Goal: Task Accomplishment & Management: Manage account settings

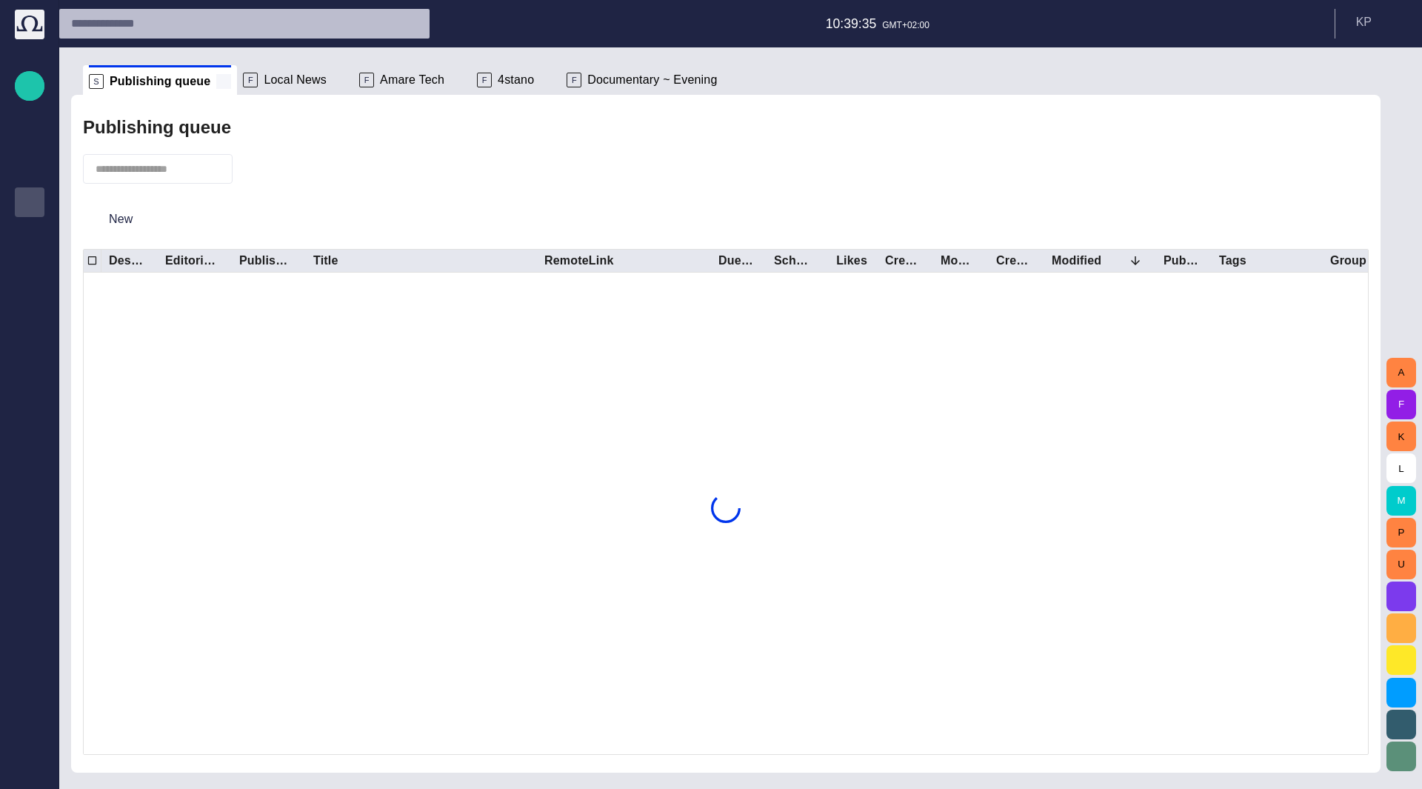
click at [216, 81] on span at bounding box center [223, 81] width 15 height 15
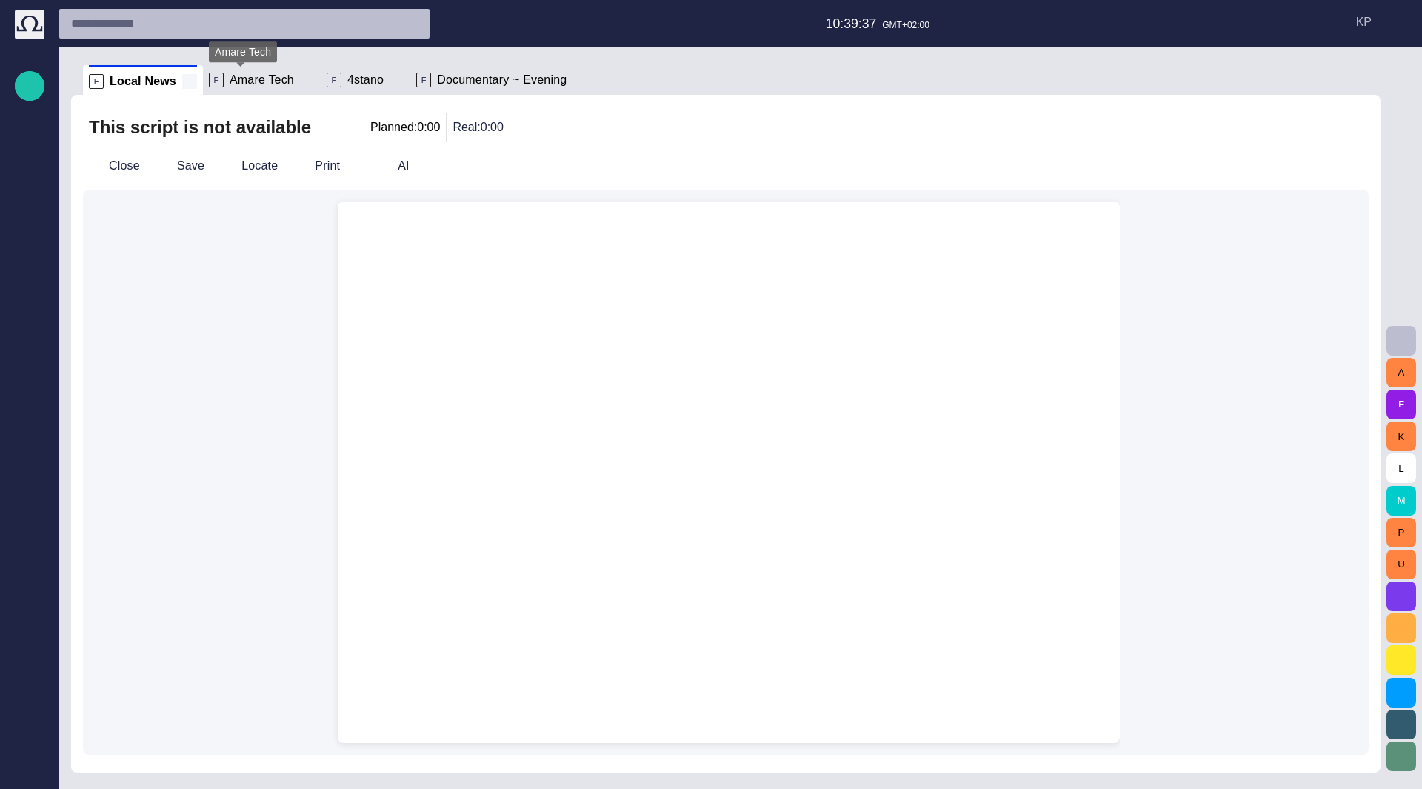
click at [183, 83] on span at bounding box center [189, 81] width 15 height 15
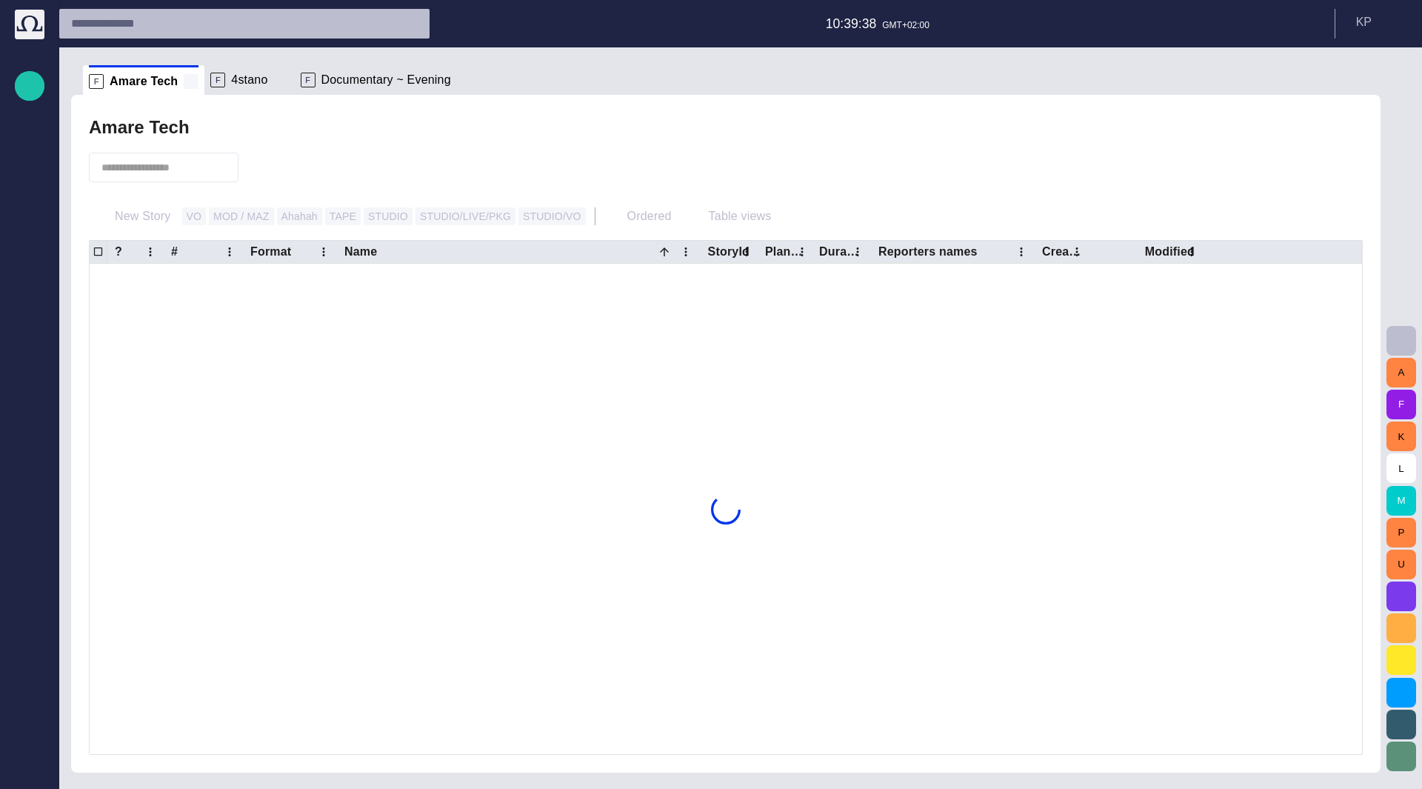
click at [184, 82] on span at bounding box center [191, 81] width 15 height 15
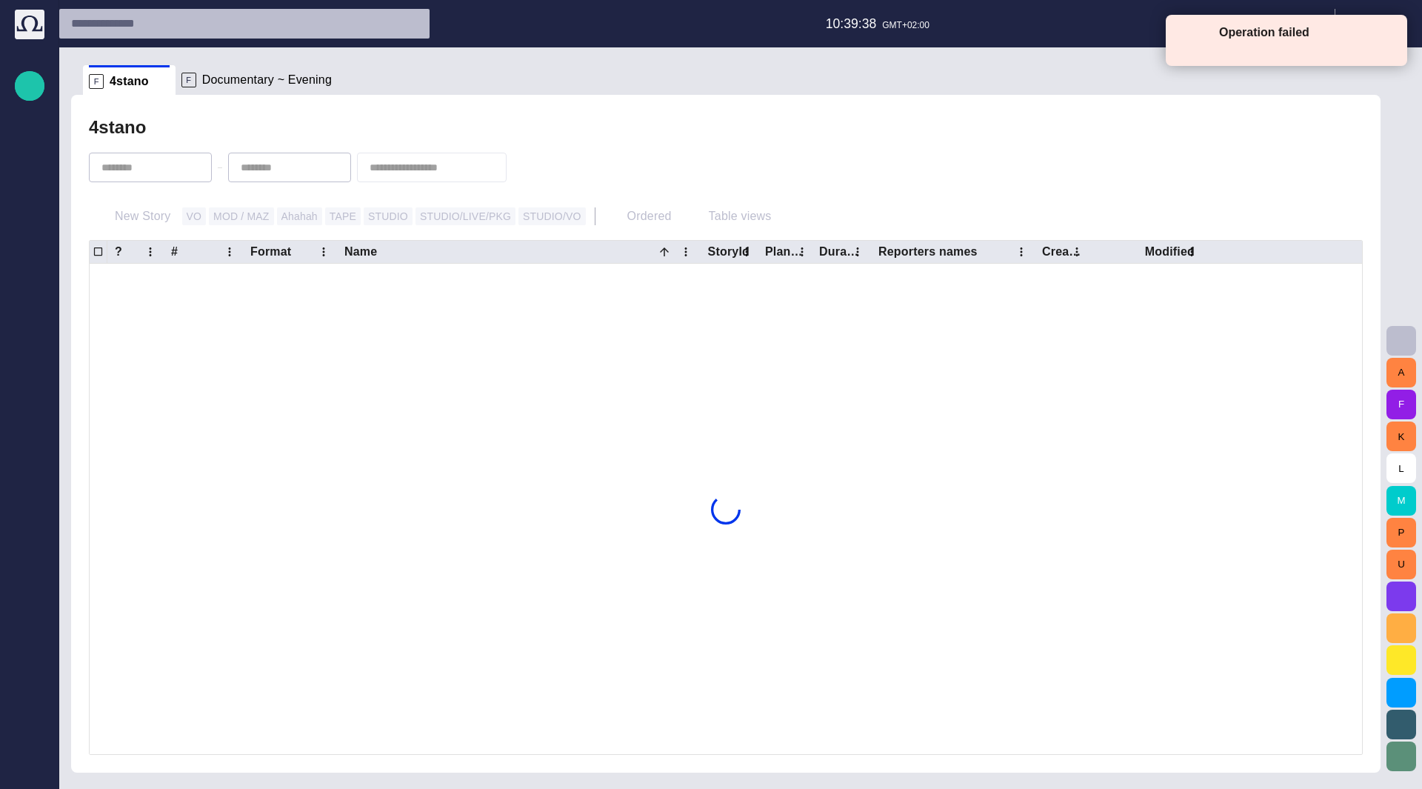
click at [183, 82] on p "F" at bounding box center [188, 80] width 15 height 15
click at [158, 84] on span at bounding box center [159, 80] width 15 height 15
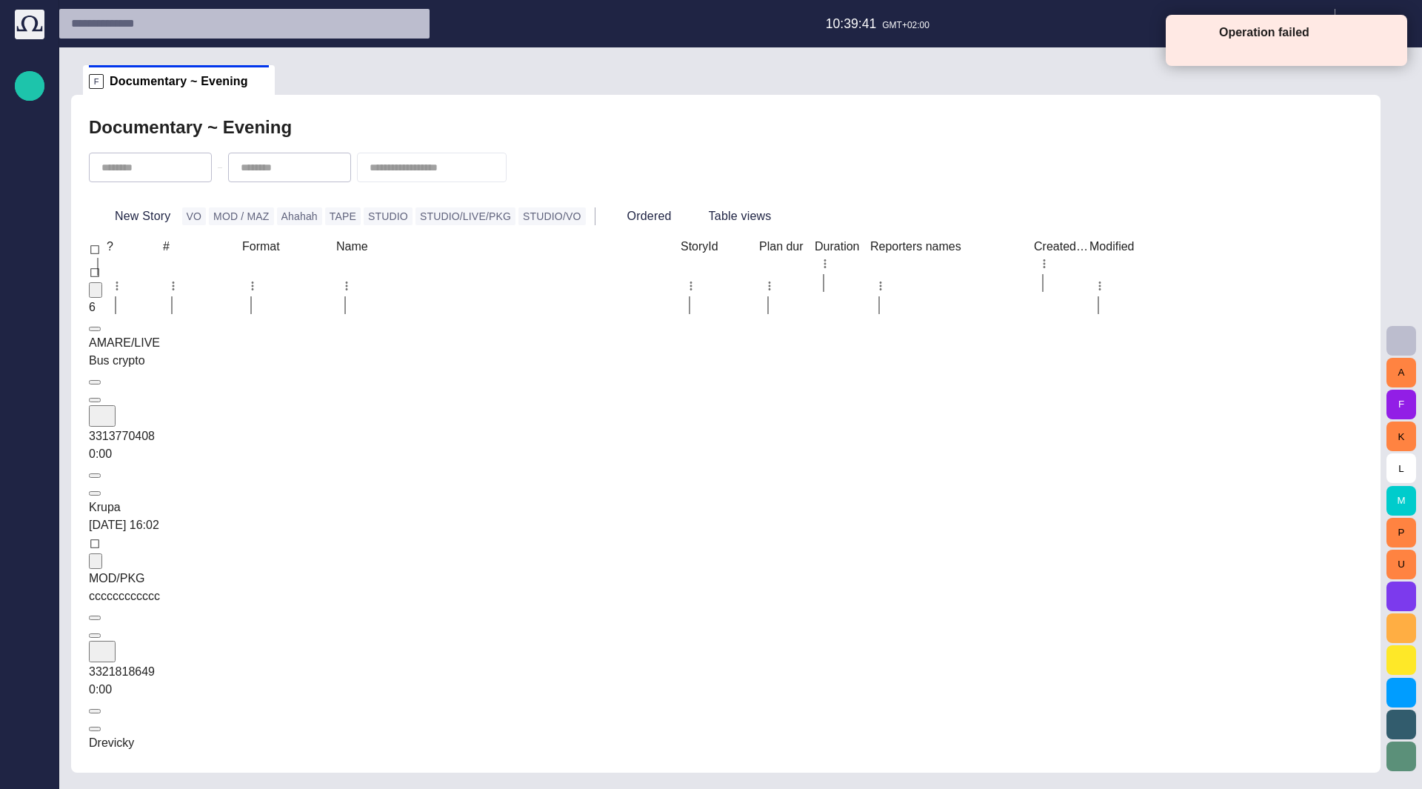
click at [158, 84] on span "Documentary ~ Evening" at bounding box center [179, 81] width 138 height 15
click at [254, 85] on span at bounding box center [261, 81] width 15 height 15
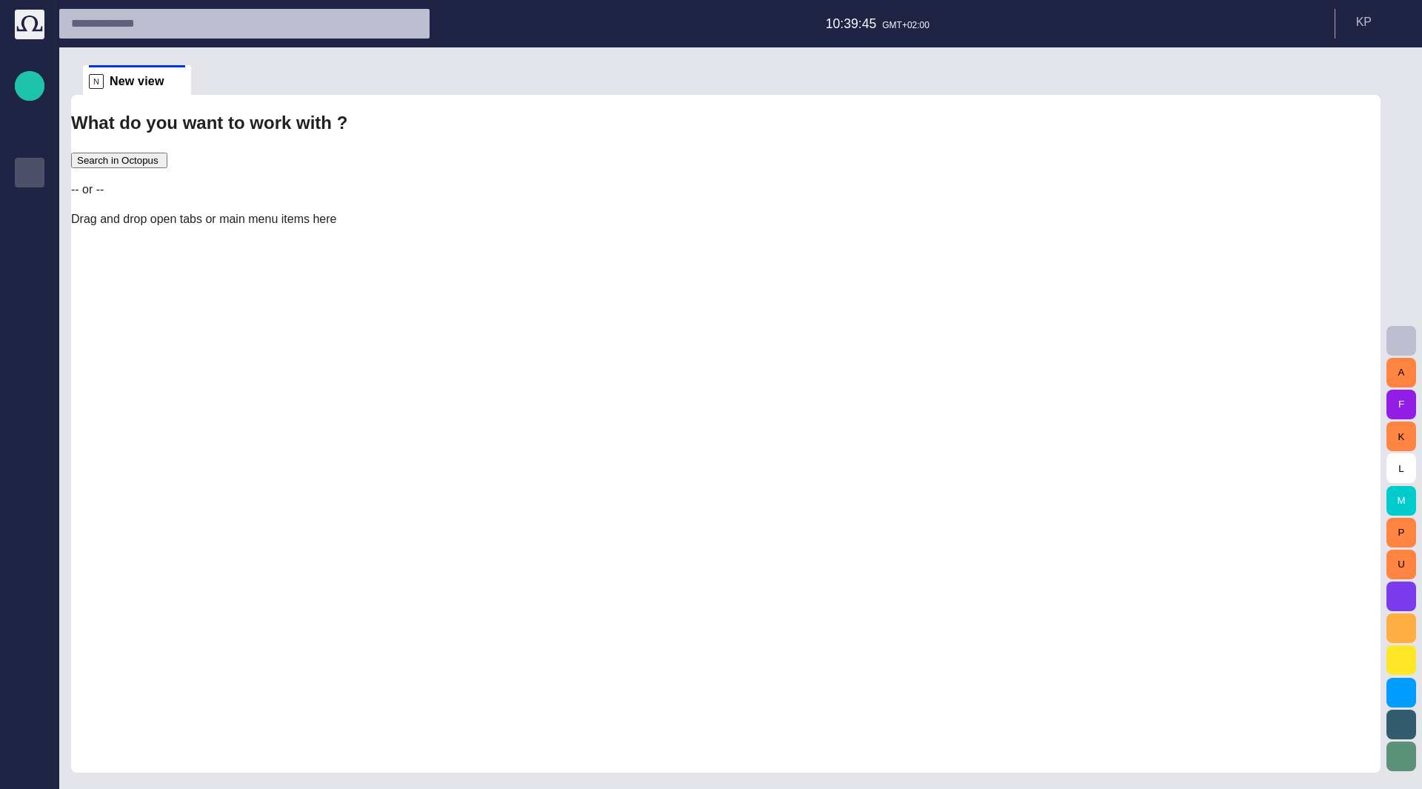
click at [27, 173] on p "Story folders" at bounding box center [30, 171] width 18 height 15
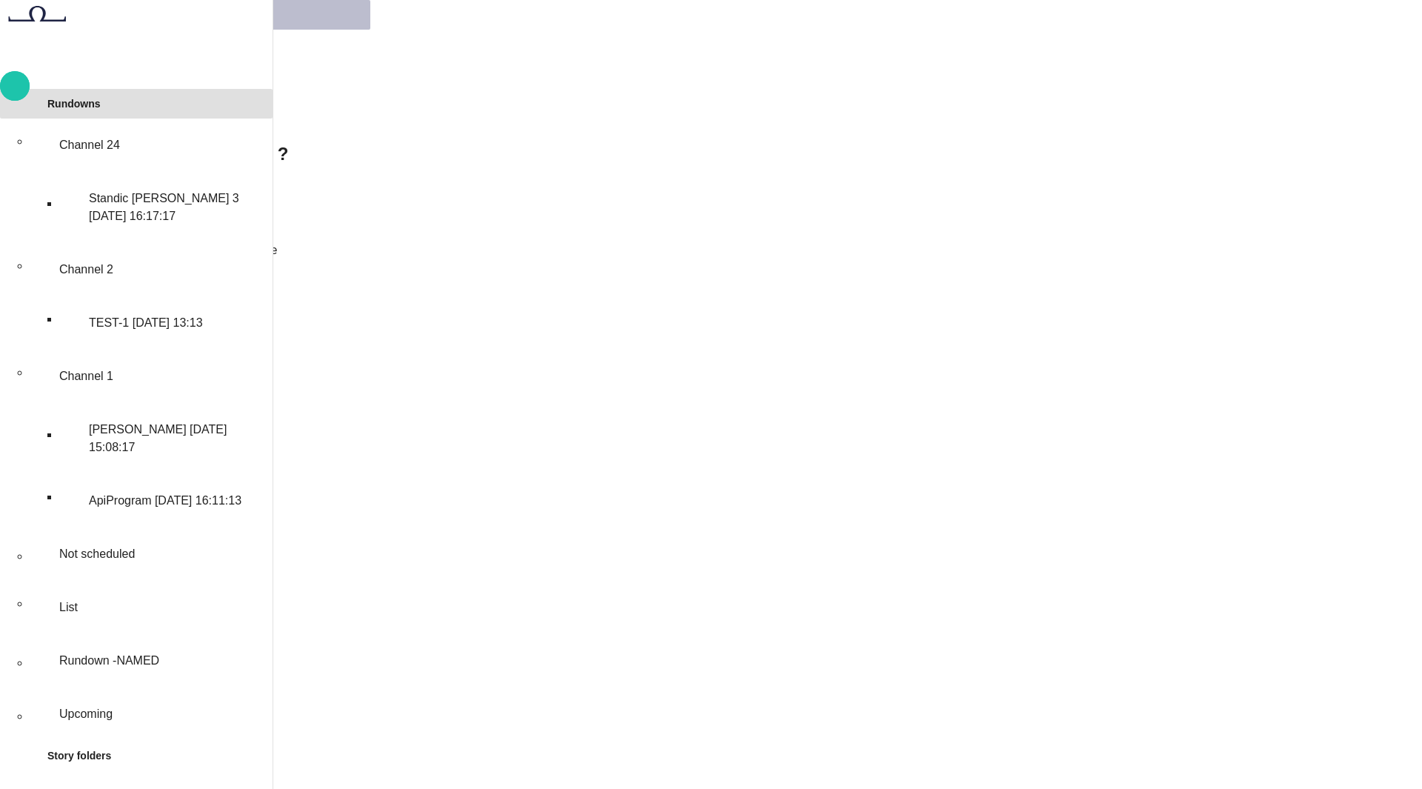
click at [90, 111] on p "Rundowns" at bounding box center [73, 103] width 53 height 15
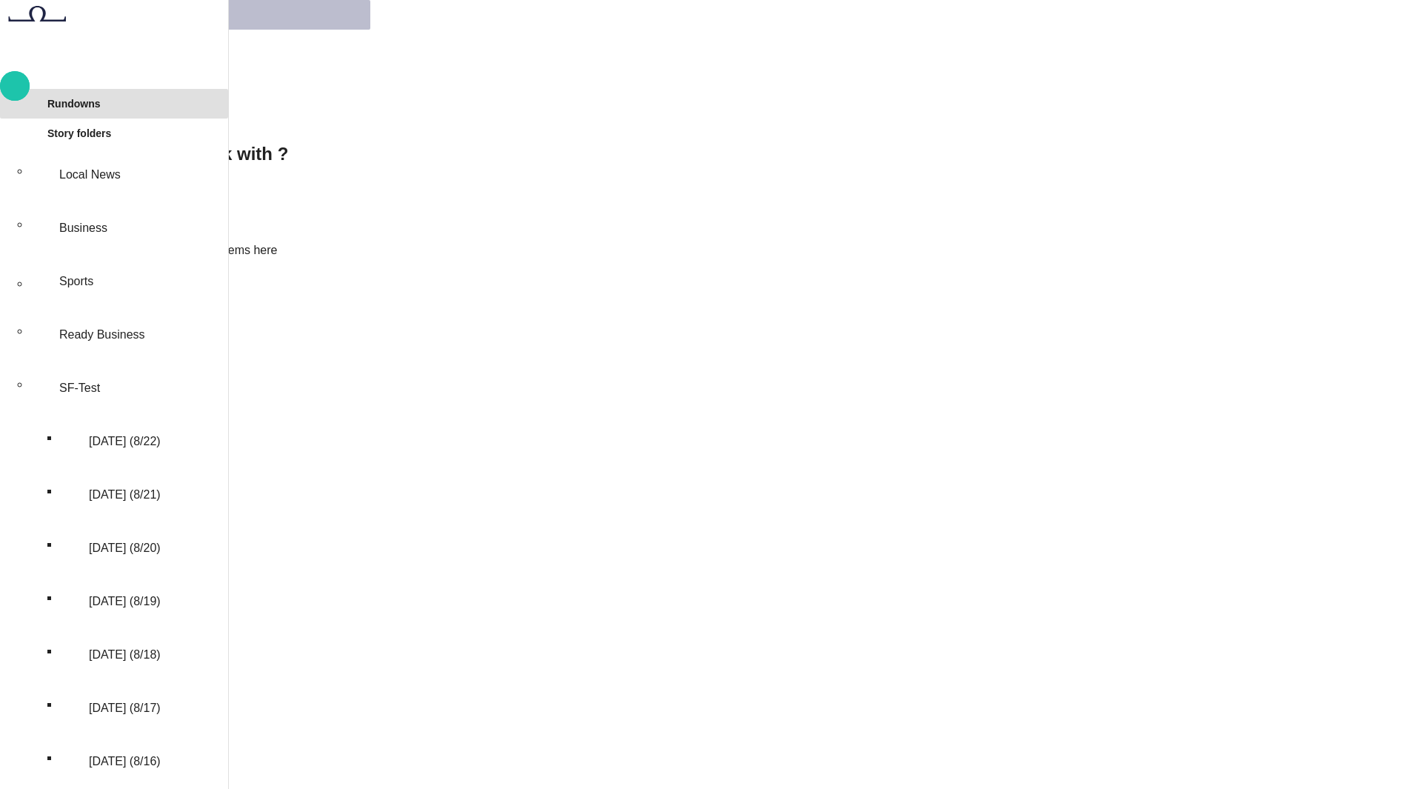
scroll to position [158, 0]
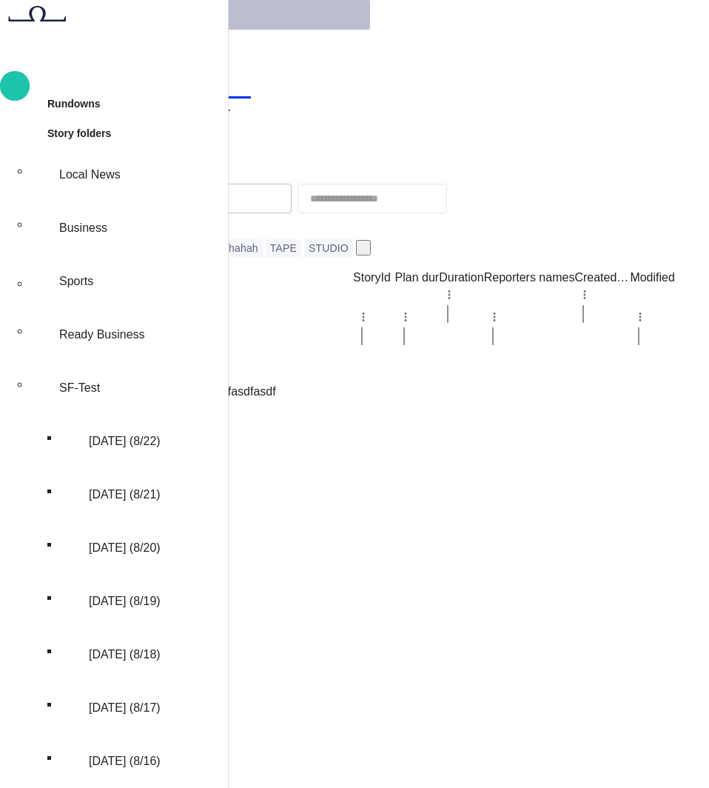
scroll to position [0, 0]
click at [80, 273] on p "Sports" at bounding box center [76, 282] width 34 height 18
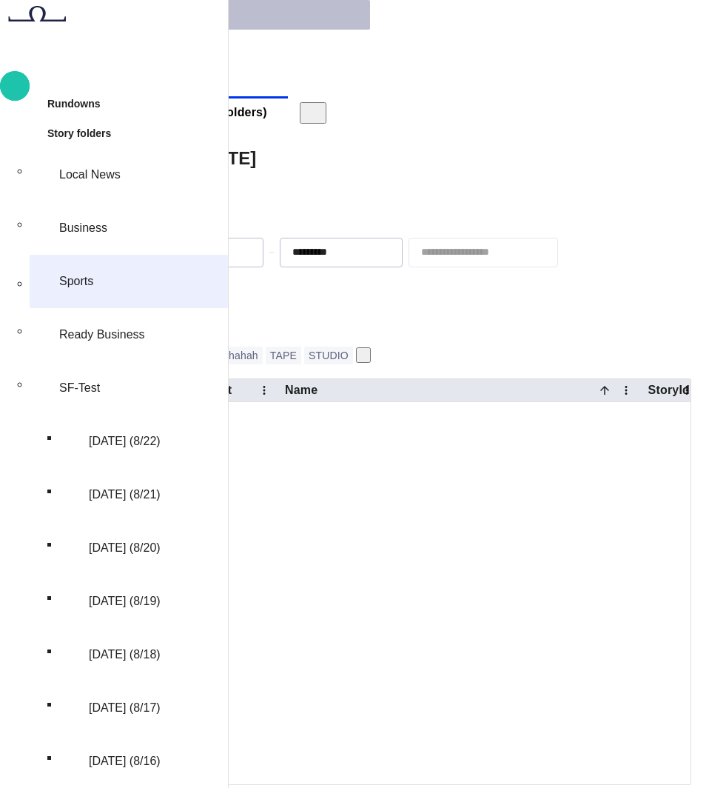
scroll to position [118, 0]
click at [351, 164] on body "Story Rundown Rundowns Story folders Local News Business Sports Ready Business …" at bounding box center [354, 646] width 709 height 1293
click at [223, 247] on span "button" at bounding box center [217, 253] width 12 height 12
click at [362, 247] on span "button" at bounding box center [356, 253] width 12 height 12
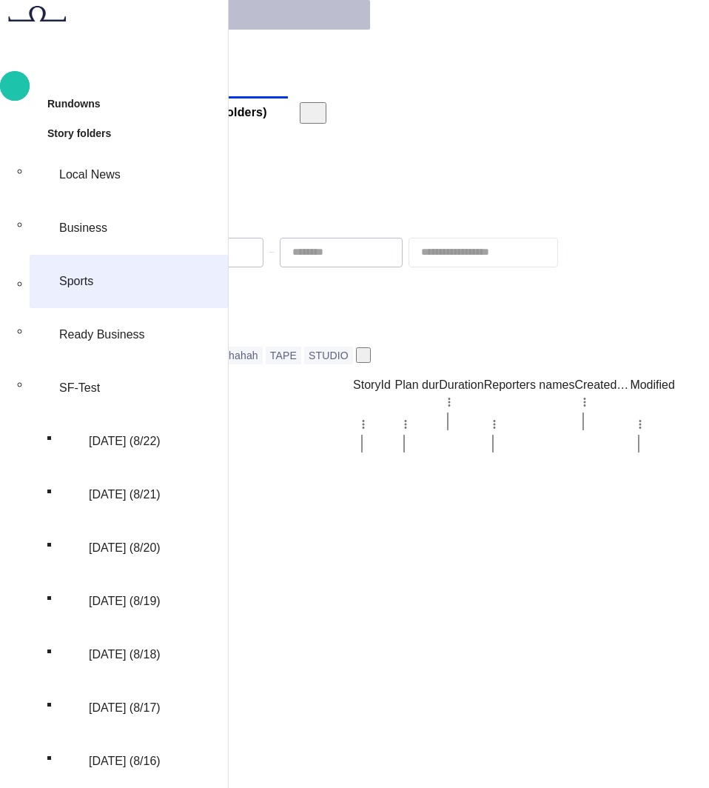
click at [551, 144] on div "Sports: (all folders)" at bounding box center [361, 159] width 662 height 30
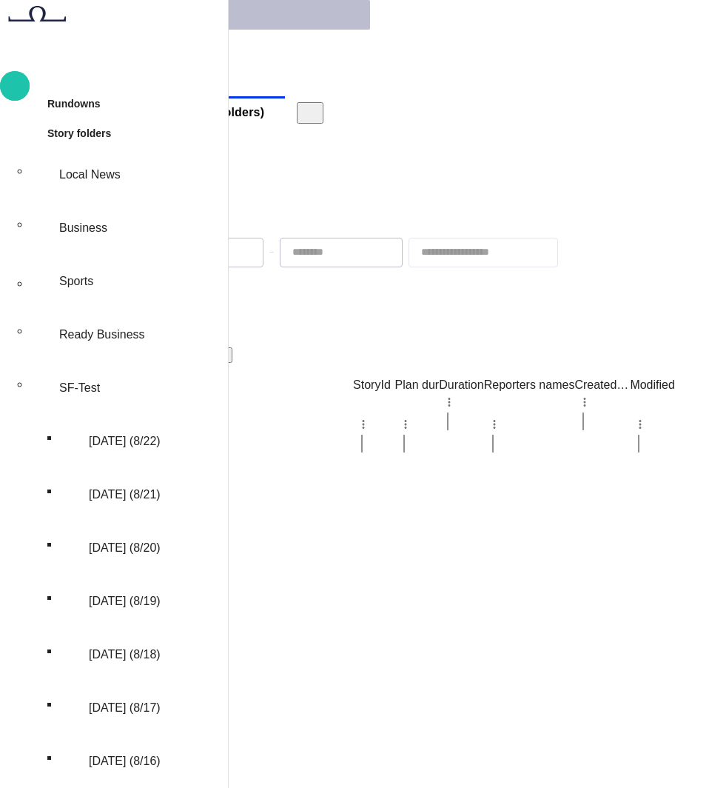
scroll to position [501, 0]
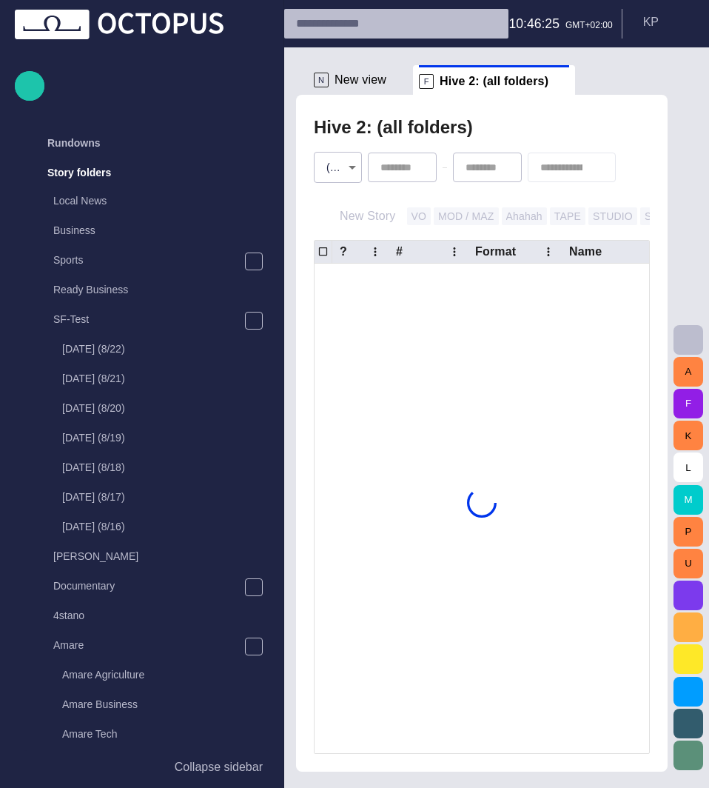
scroll to position [30, 0]
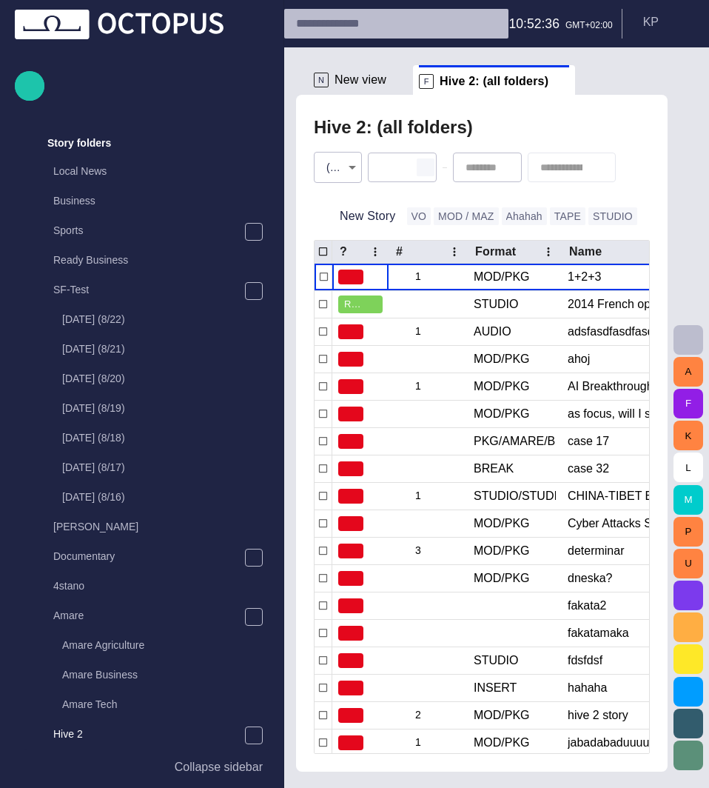
click at [427, 172] on span "button" at bounding box center [426, 167] width 12 height 12
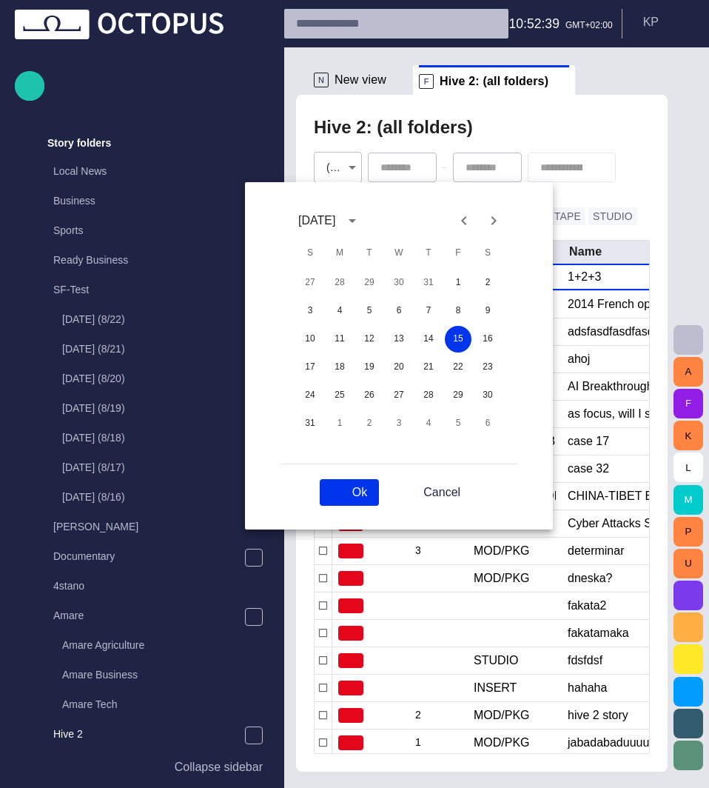
click at [430, 484] on button "Cancel" at bounding box center [431, 492] width 81 height 27
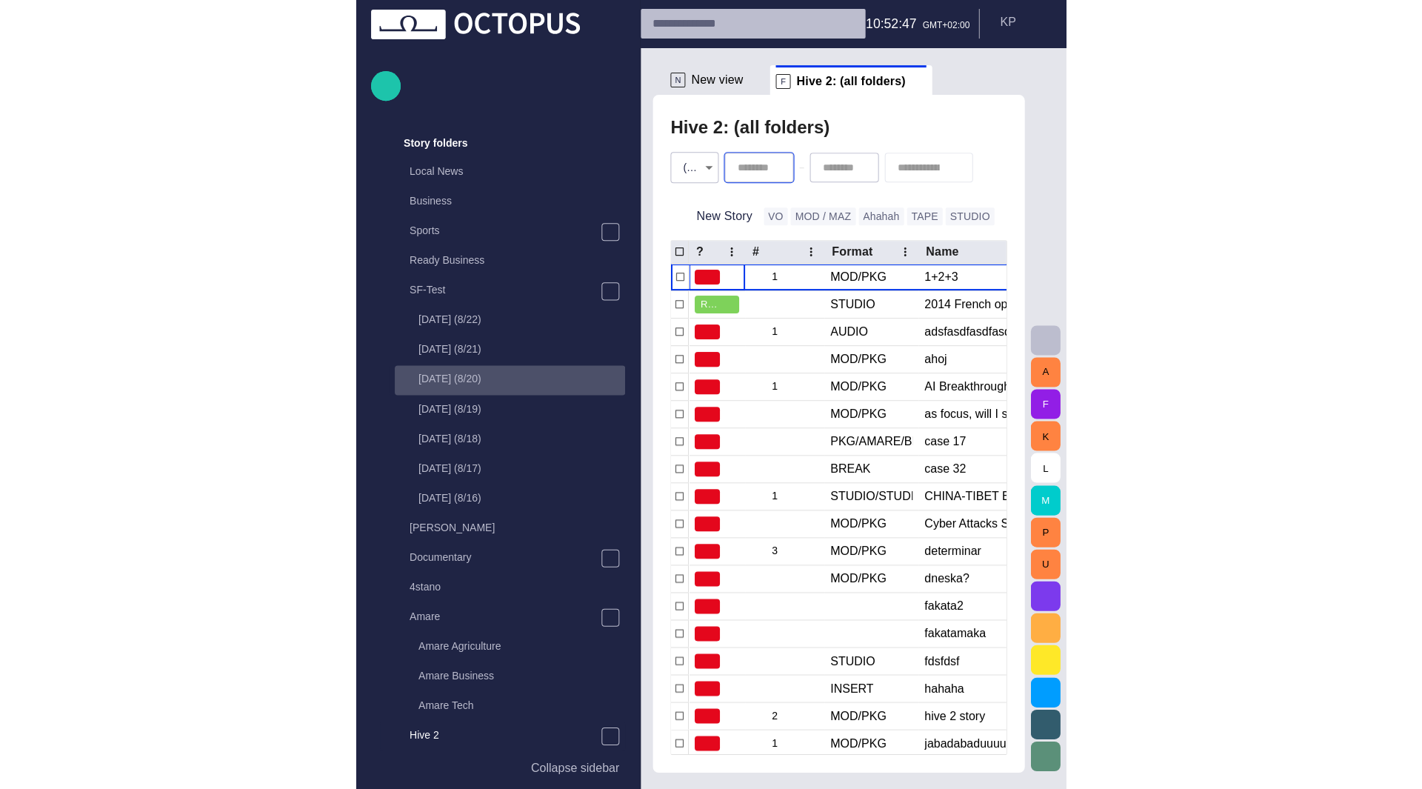
scroll to position [0, 0]
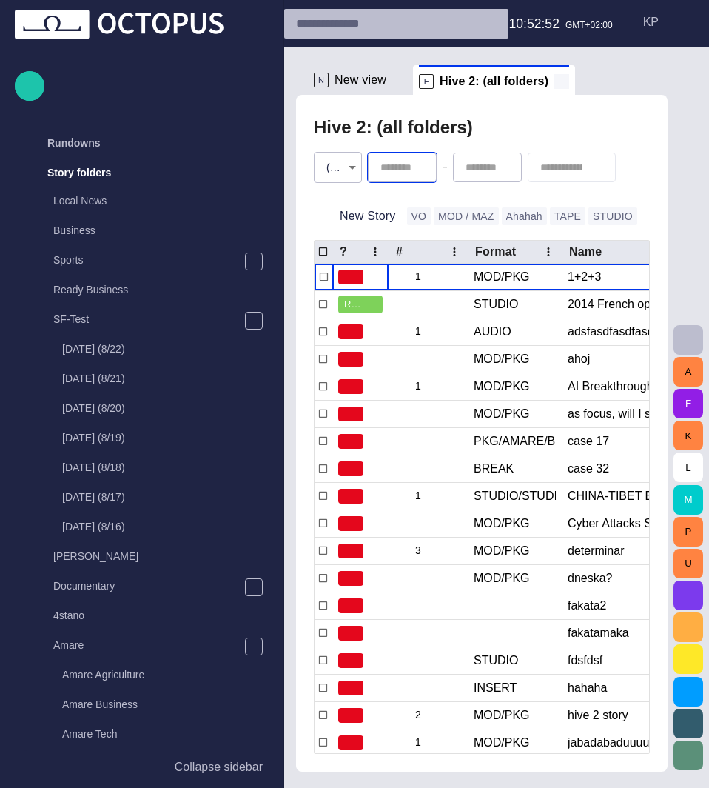
click at [555, 81] on span at bounding box center [562, 81] width 15 height 15
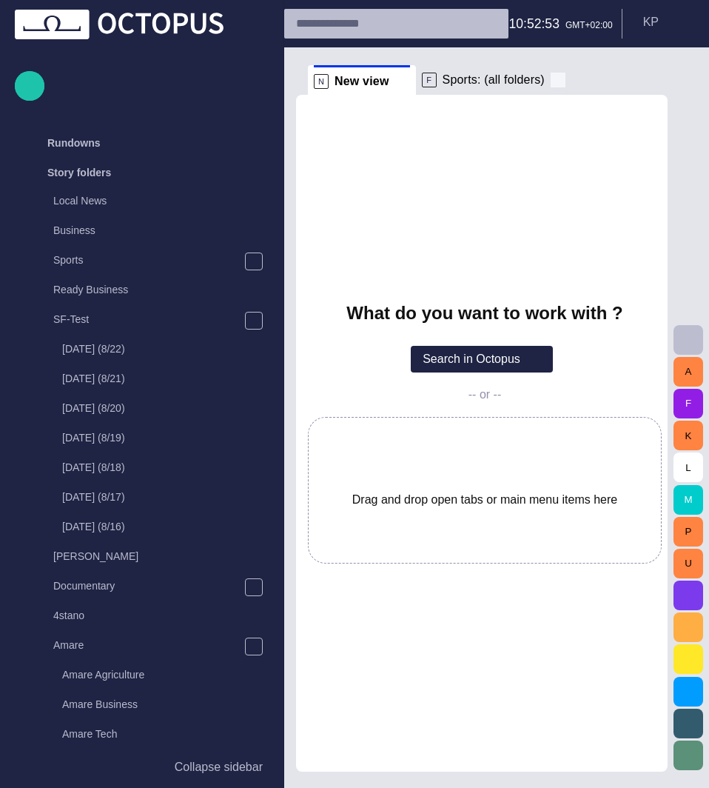
click at [551, 82] on span at bounding box center [558, 80] width 15 height 15
click at [545, 82] on span "button" at bounding box center [551, 80] width 15 height 15
click at [501, 78] on span at bounding box center [508, 81] width 15 height 15
click at [518, 80] on span at bounding box center [525, 80] width 15 height 15
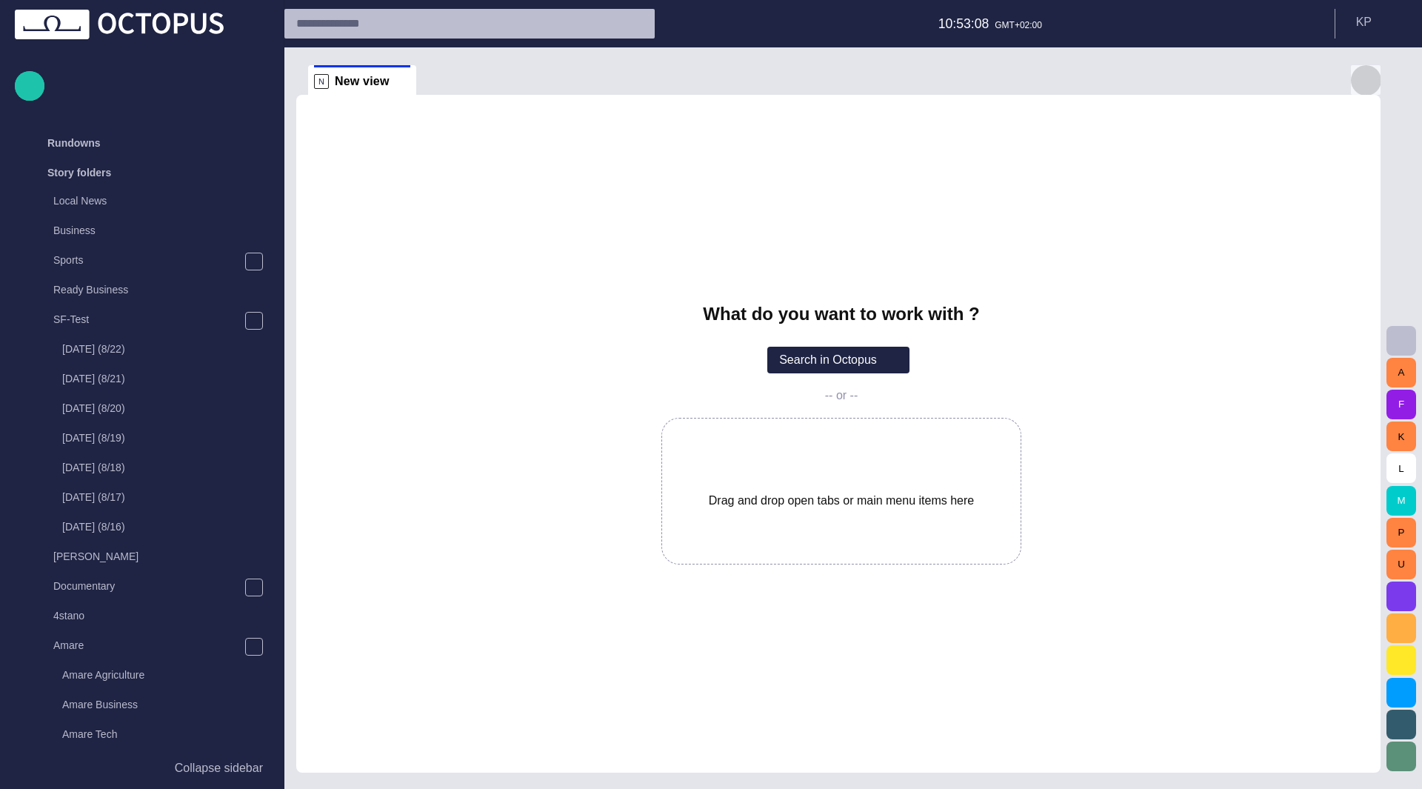
click at [709, 82] on span "button" at bounding box center [1366, 80] width 18 height 18
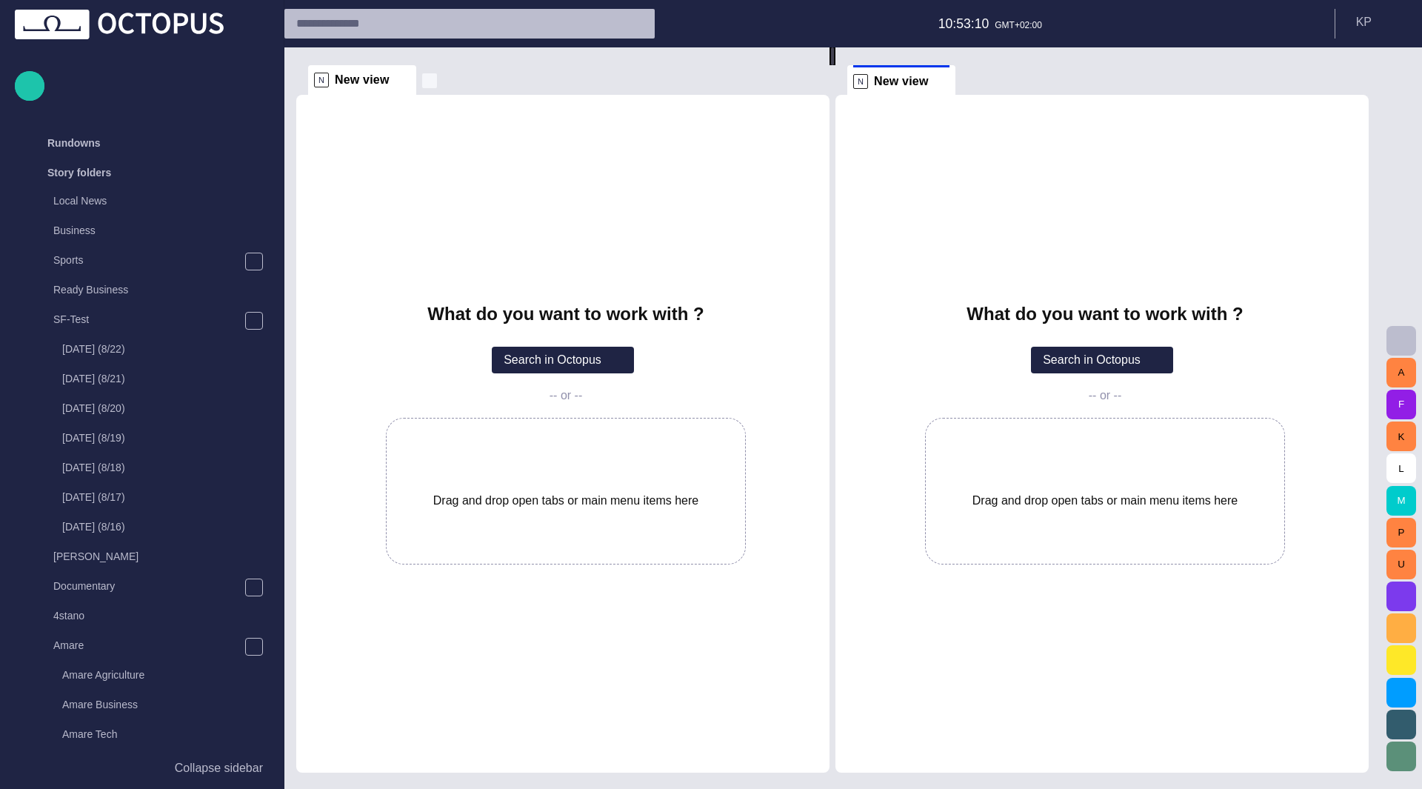
click at [428, 83] on span "button" at bounding box center [429, 80] width 15 height 15
click at [428, 83] on p "N" at bounding box center [426, 81] width 15 height 15
click at [527, 82] on span "button" at bounding box center [534, 80] width 15 height 15
click at [632, 76] on span "button" at bounding box center [639, 80] width 15 height 15
click at [709, 84] on button "button" at bounding box center [745, 80] width 15 height 15
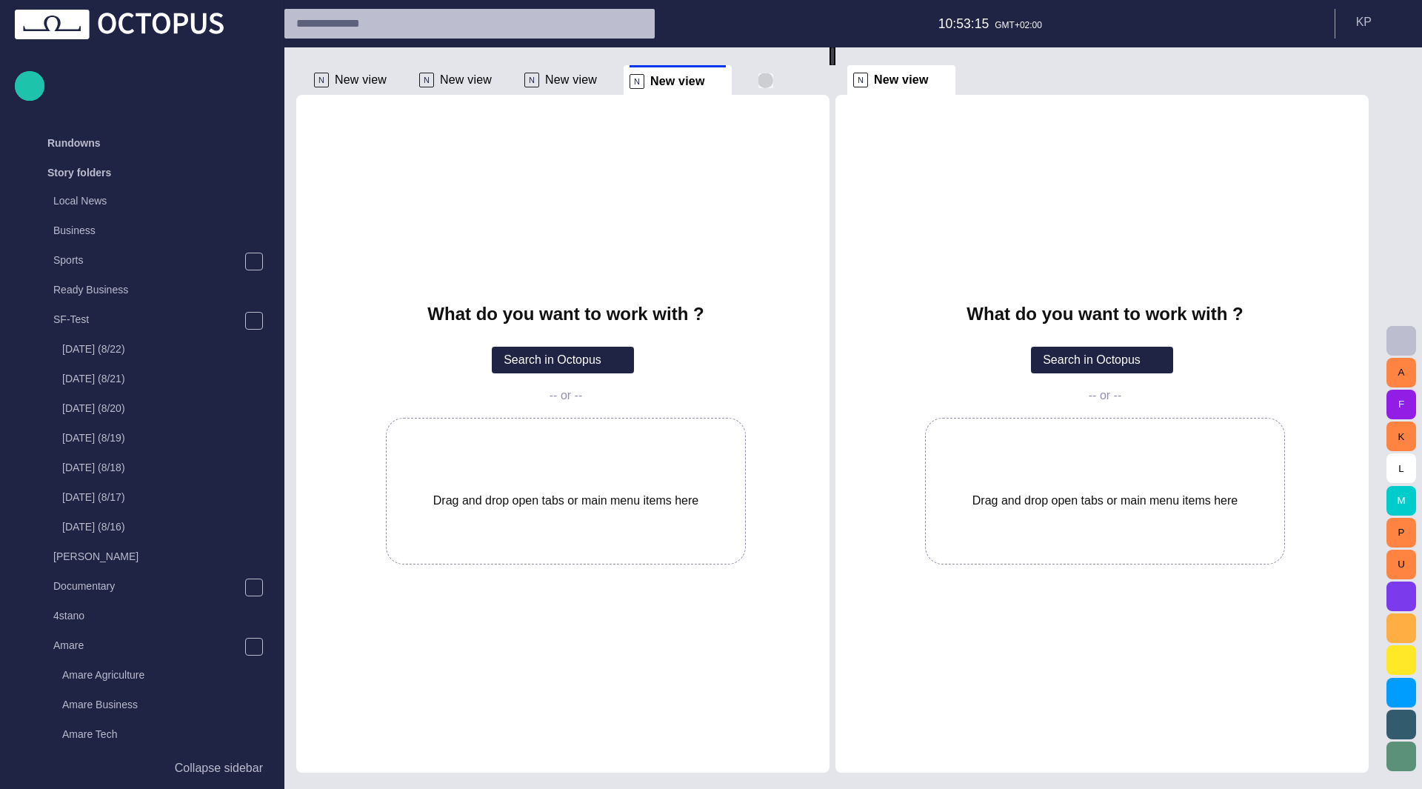
click at [709, 82] on span "button" at bounding box center [765, 80] width 15 height 15
click at [709, 168] on div at bounding box center [711, 394] width 1422 height 789
click at [709, 33] on header "09:56:22 GMT+01:00 K P" at bounding box center [852, 23] width 1137 height 47
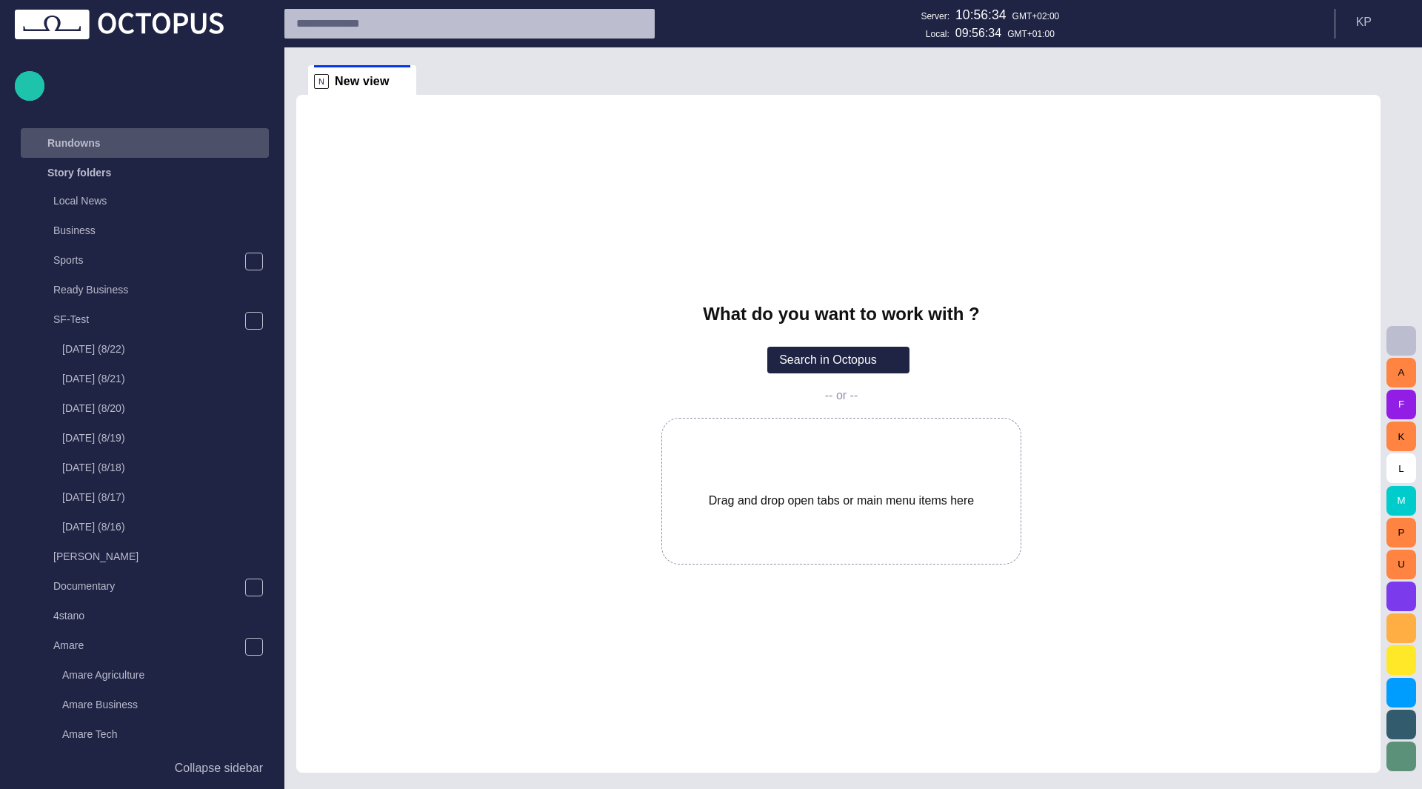
click at [113, 144] on div "Rundowns" at bounding box center [131, 143] width 215 height 24
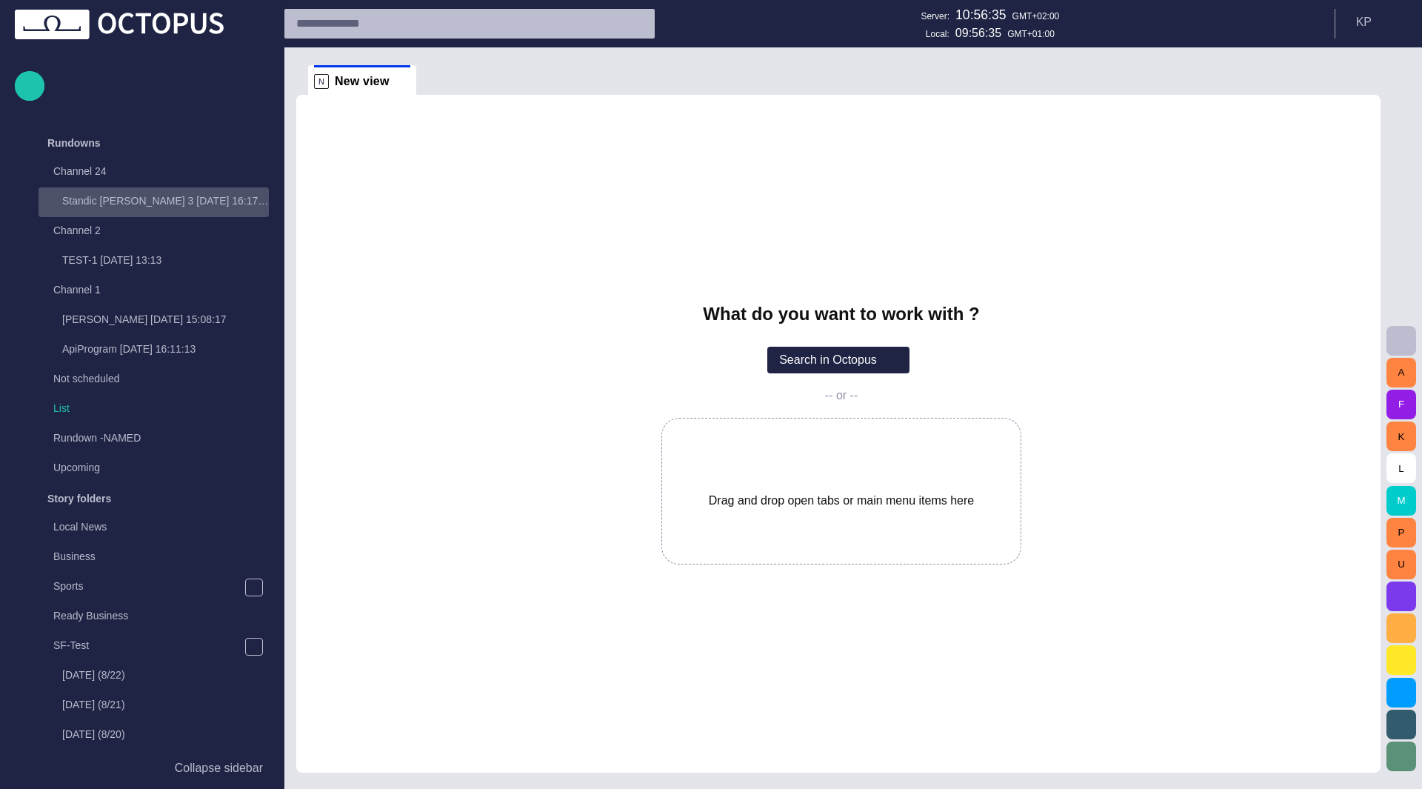
click at [93, 193] on div "Standic walkup 3 Yesterday 16:17:17" at bounding box center [154, 200] width 227 height 21
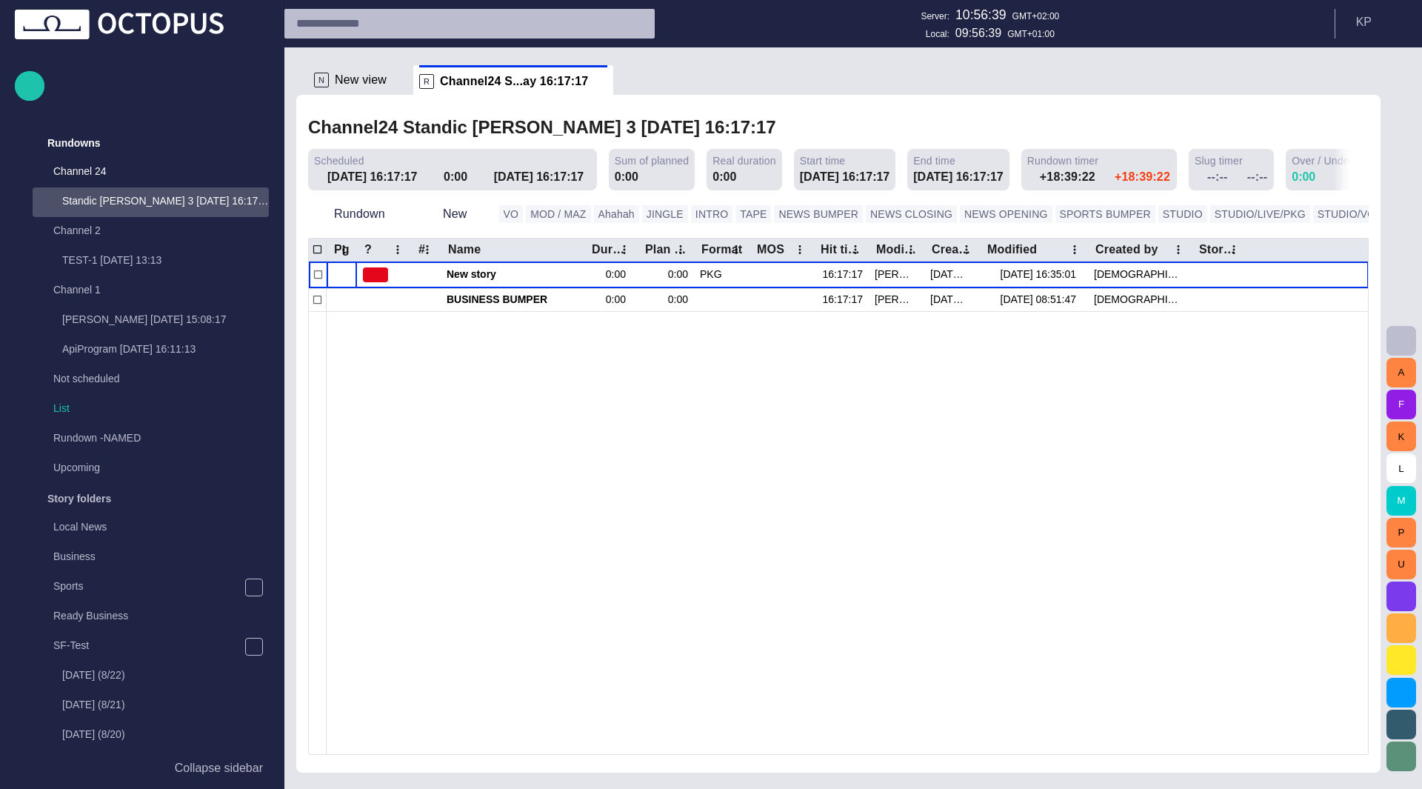
click at [584, 173] on span at bounding box center [590, 177] width 12 height 12
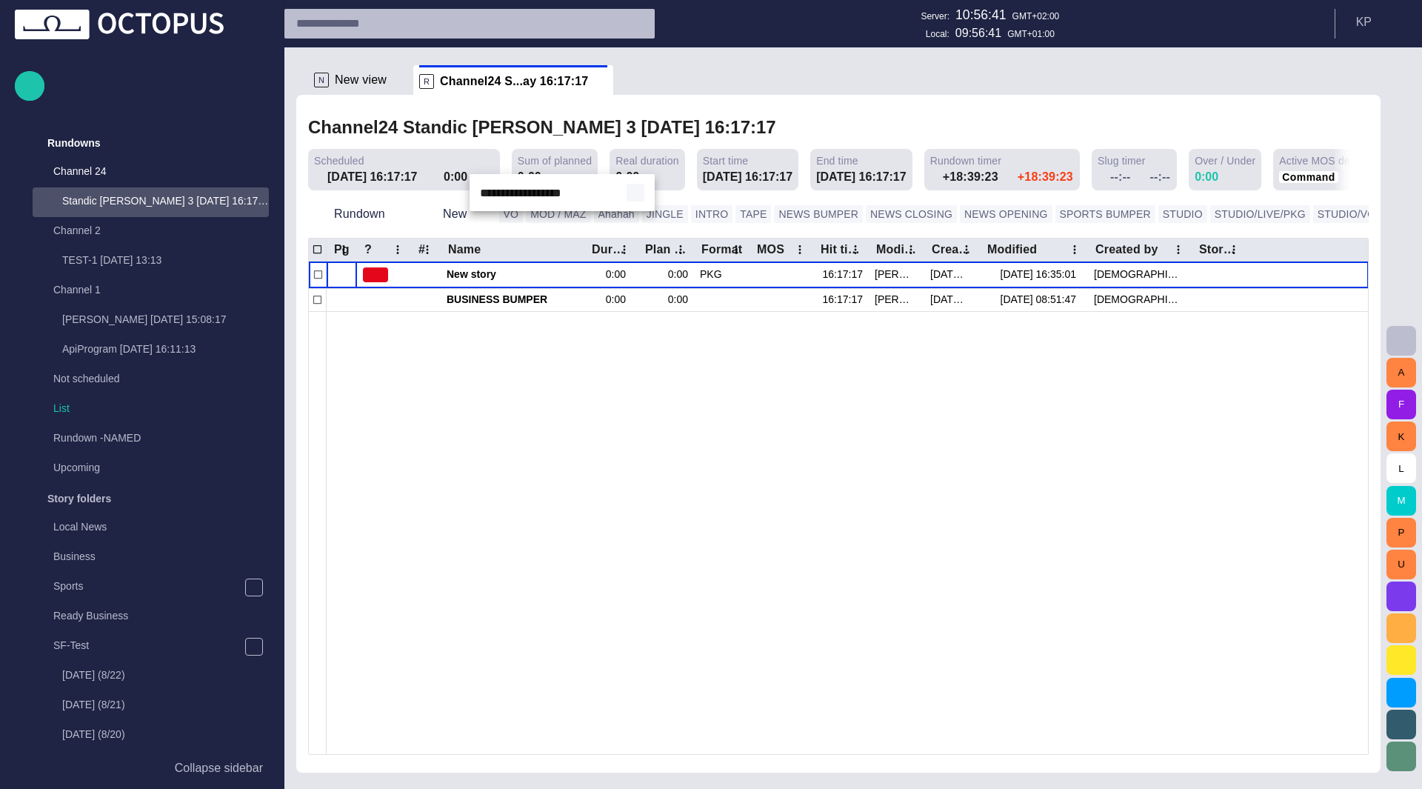
click at [633, 198] on span "button" at bounding box center [635, 193] width 12 height 12
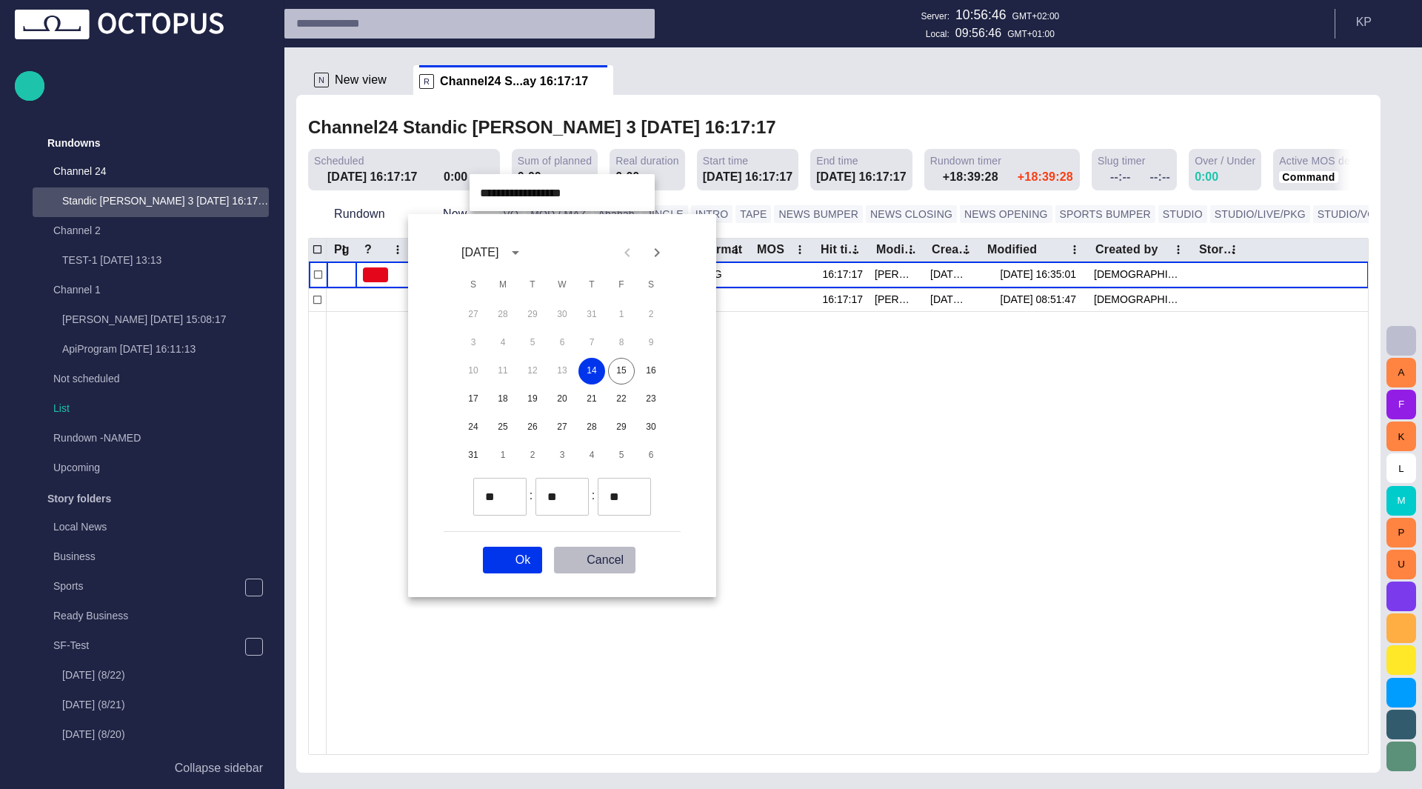
click at [603, 561] on button "Cancel" at bounding box center [594, 560] width 81 height 27
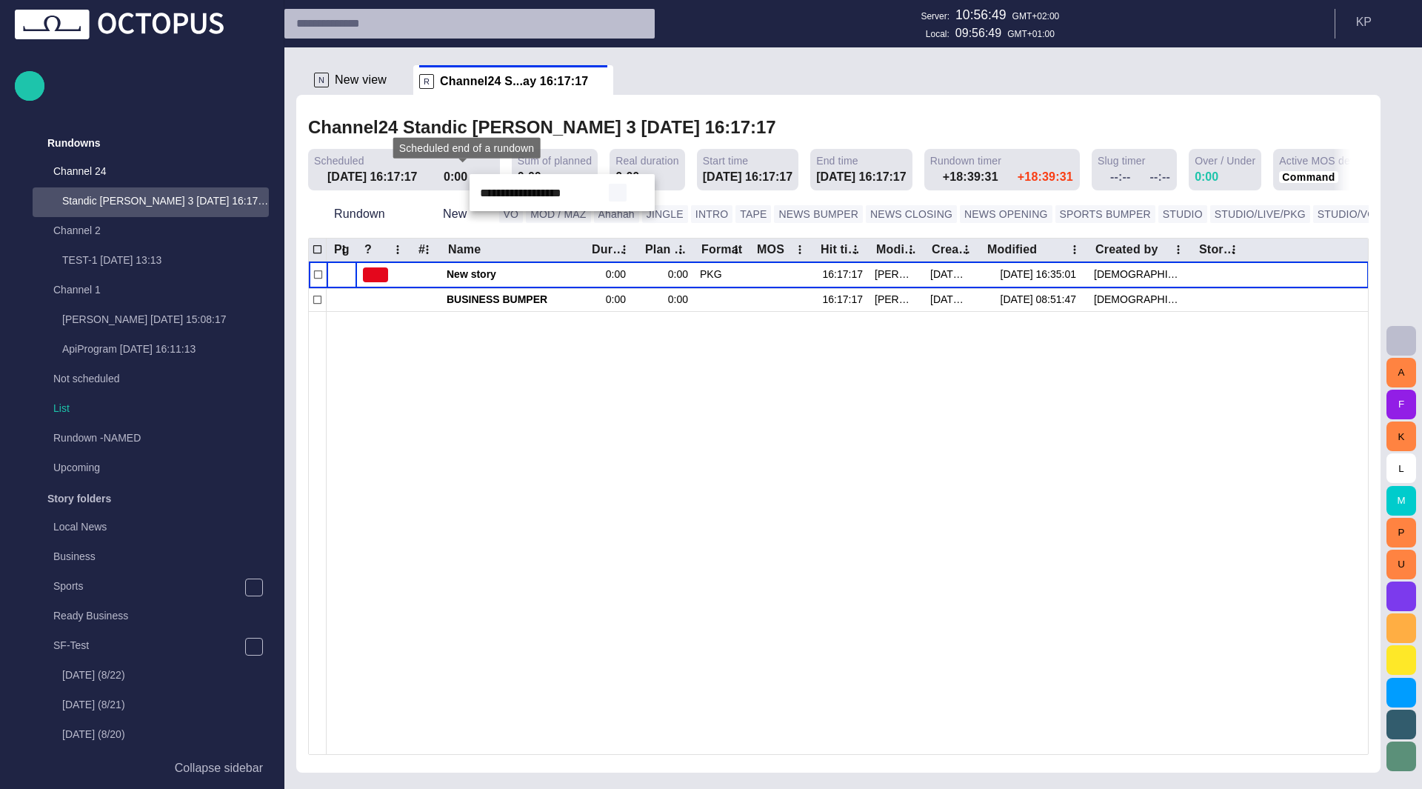
click at [619, 196] on span "button" at bounding box center [618, 193] width 12 height 12
type input "**********"
click at [662, 96] on div at bounding box center [711, 394] width 1422 height 789
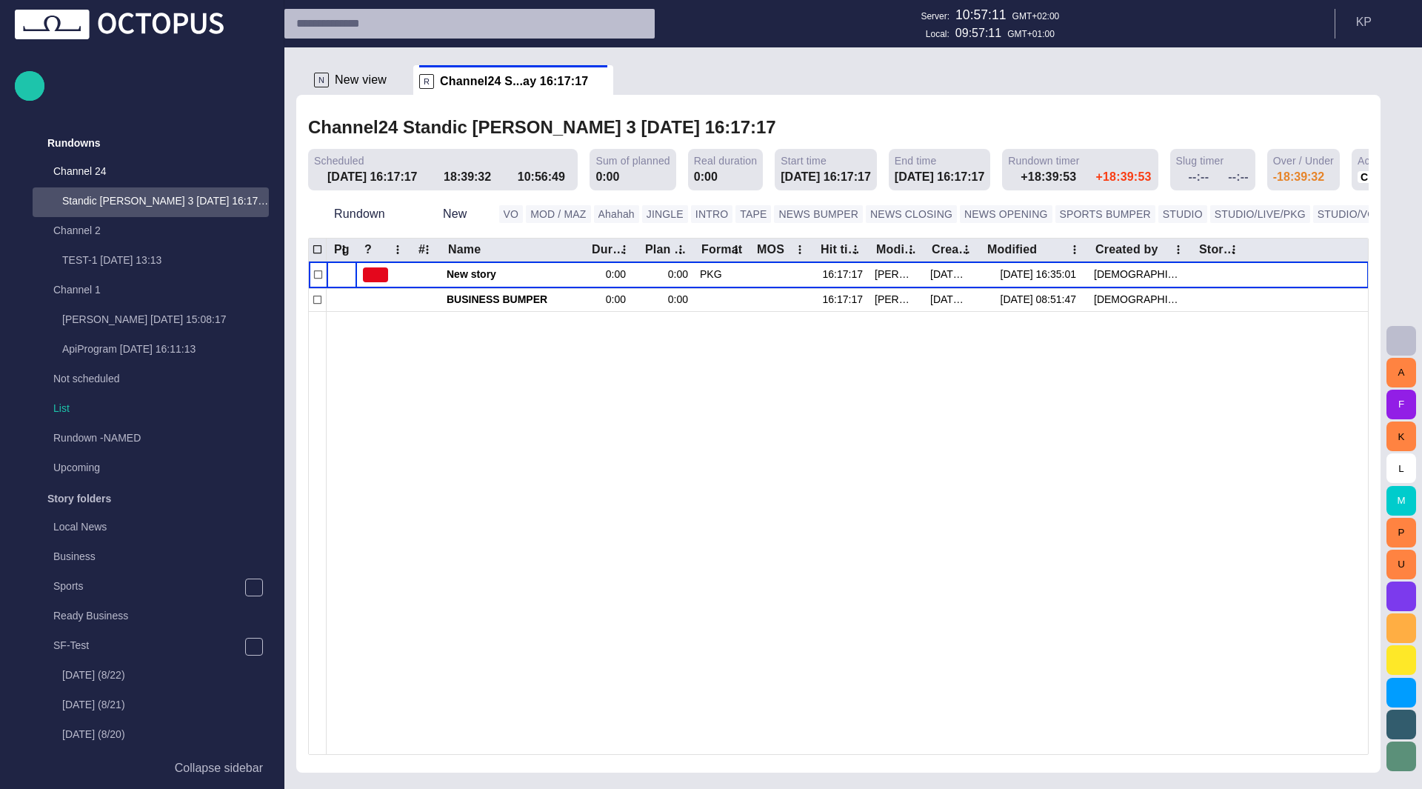
click at [541, 337] on div at bounding box center [848, 532] width 1042 height 443
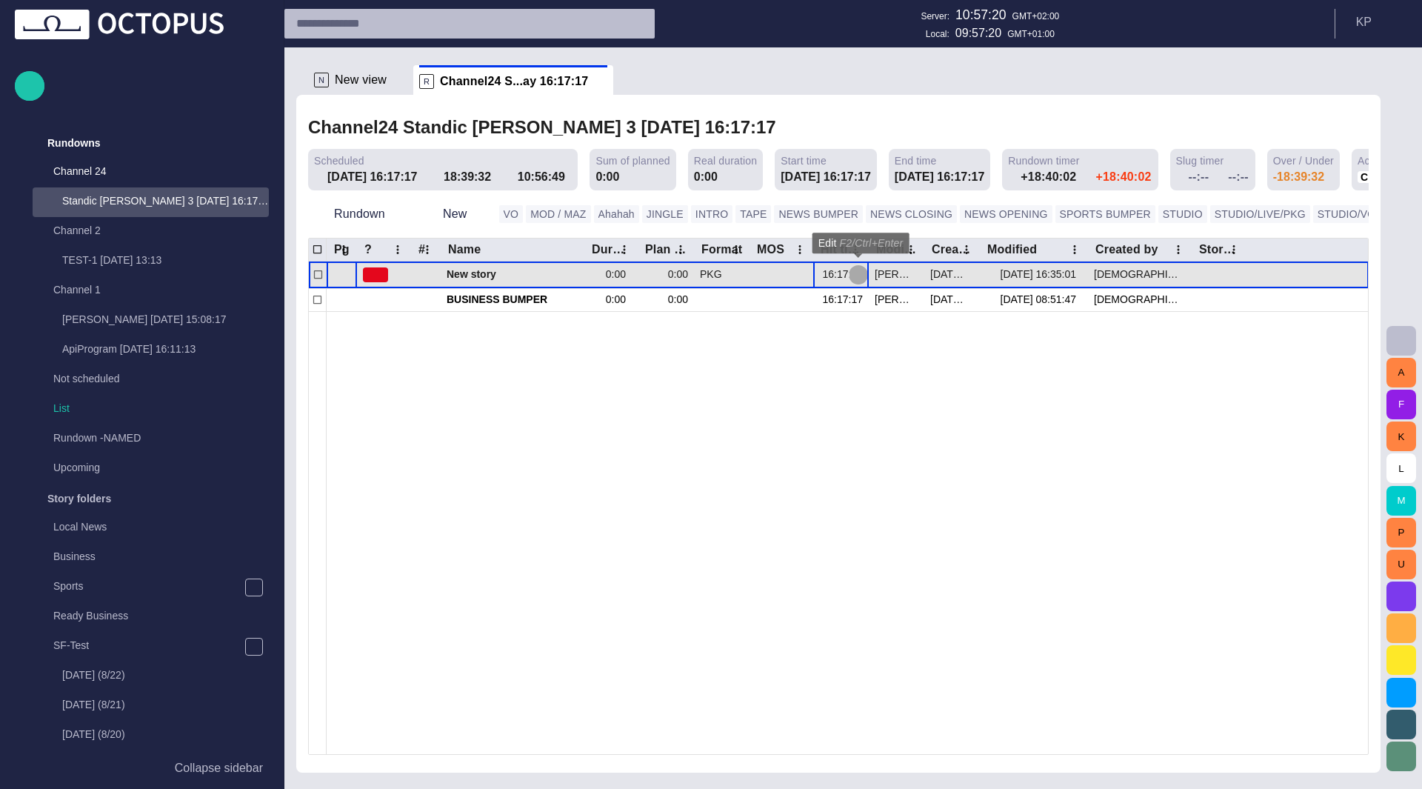
click at [857, 273] on span "button" at bounding box center [858, 275] width 12 height 12
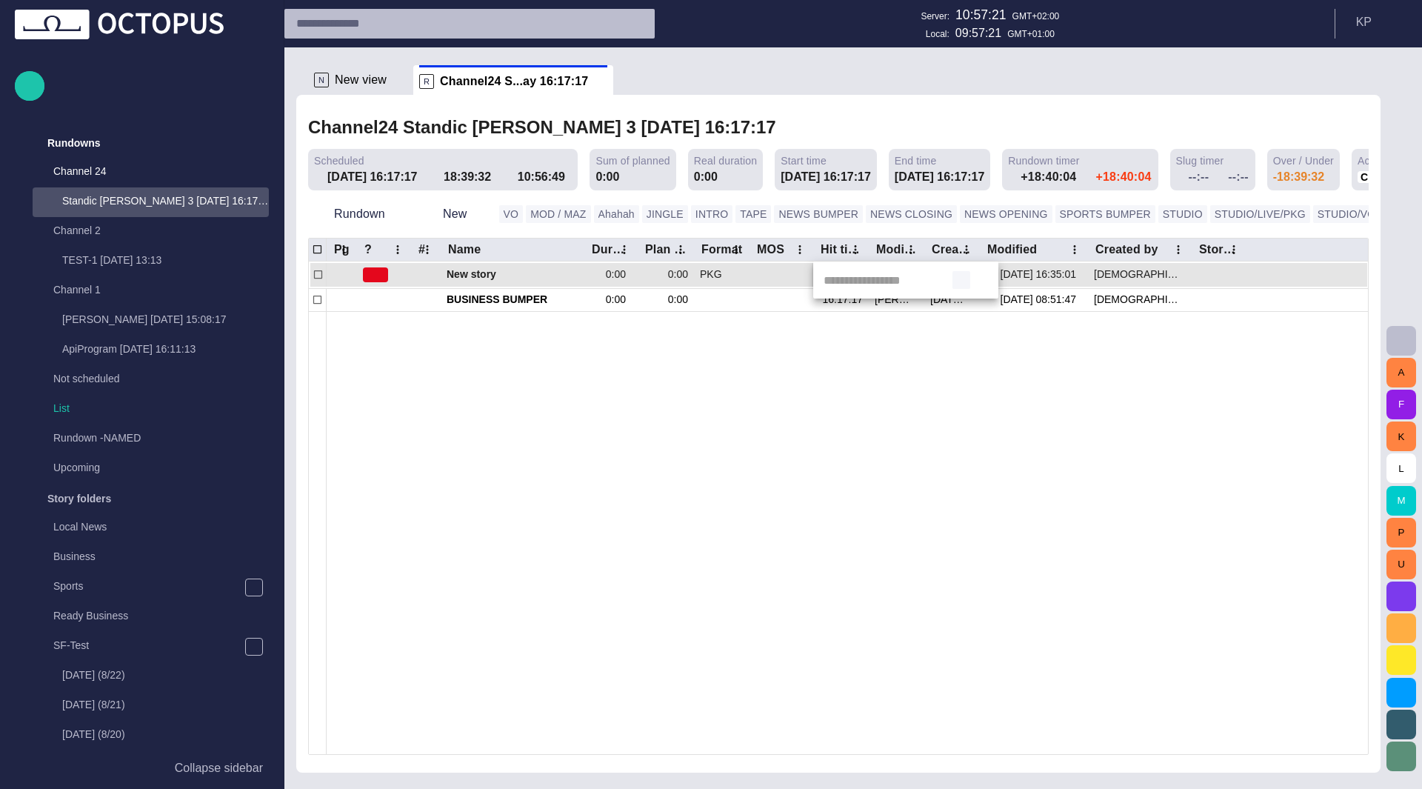
click at [962, 283] on span "button" at bounding box center [961, 280] width 12 height 12
type input "**********"
click at [952, 375] on div at bounding box center [711, 394] width 1422 height 789
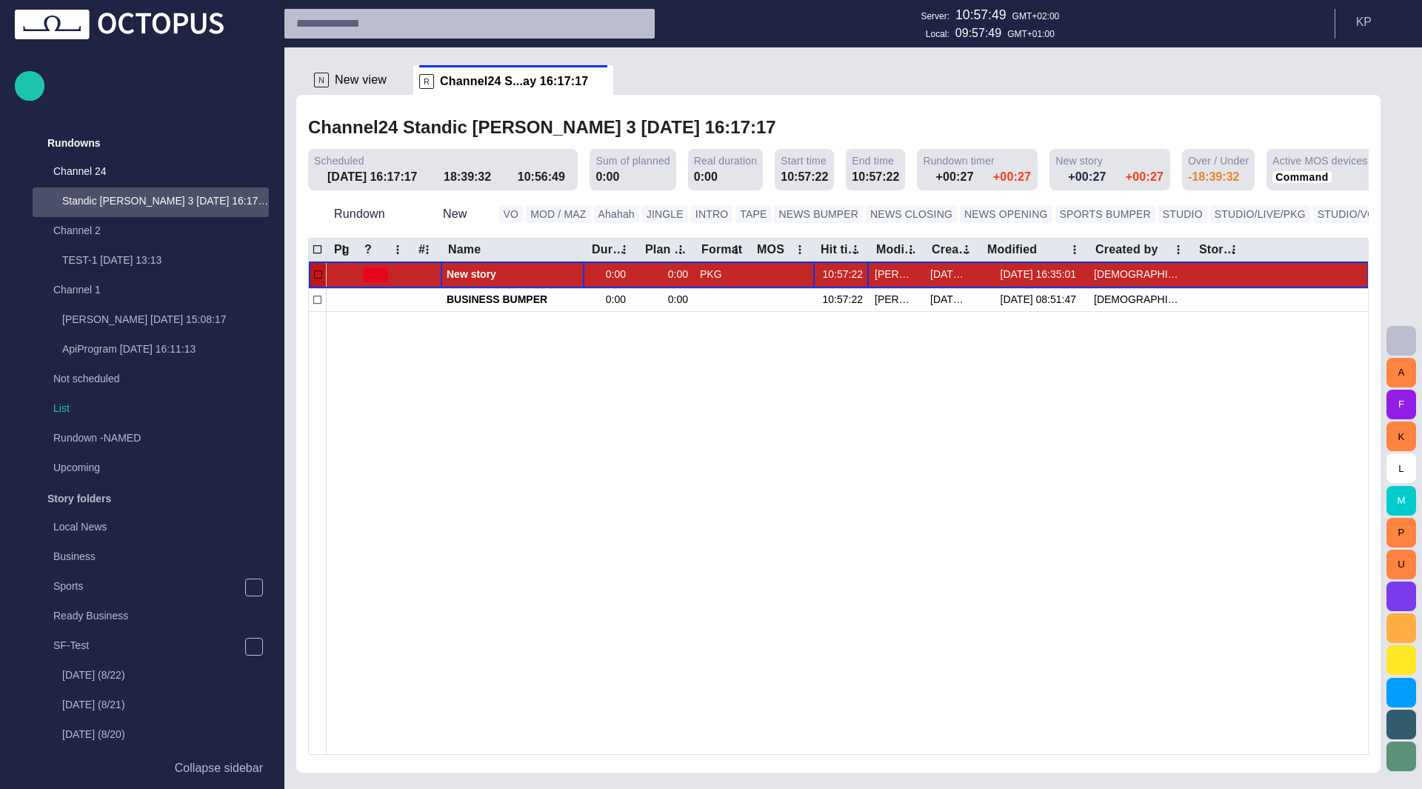
click at [554, 275] on span "button" at bounding box center [556, 275] width 12 height 12
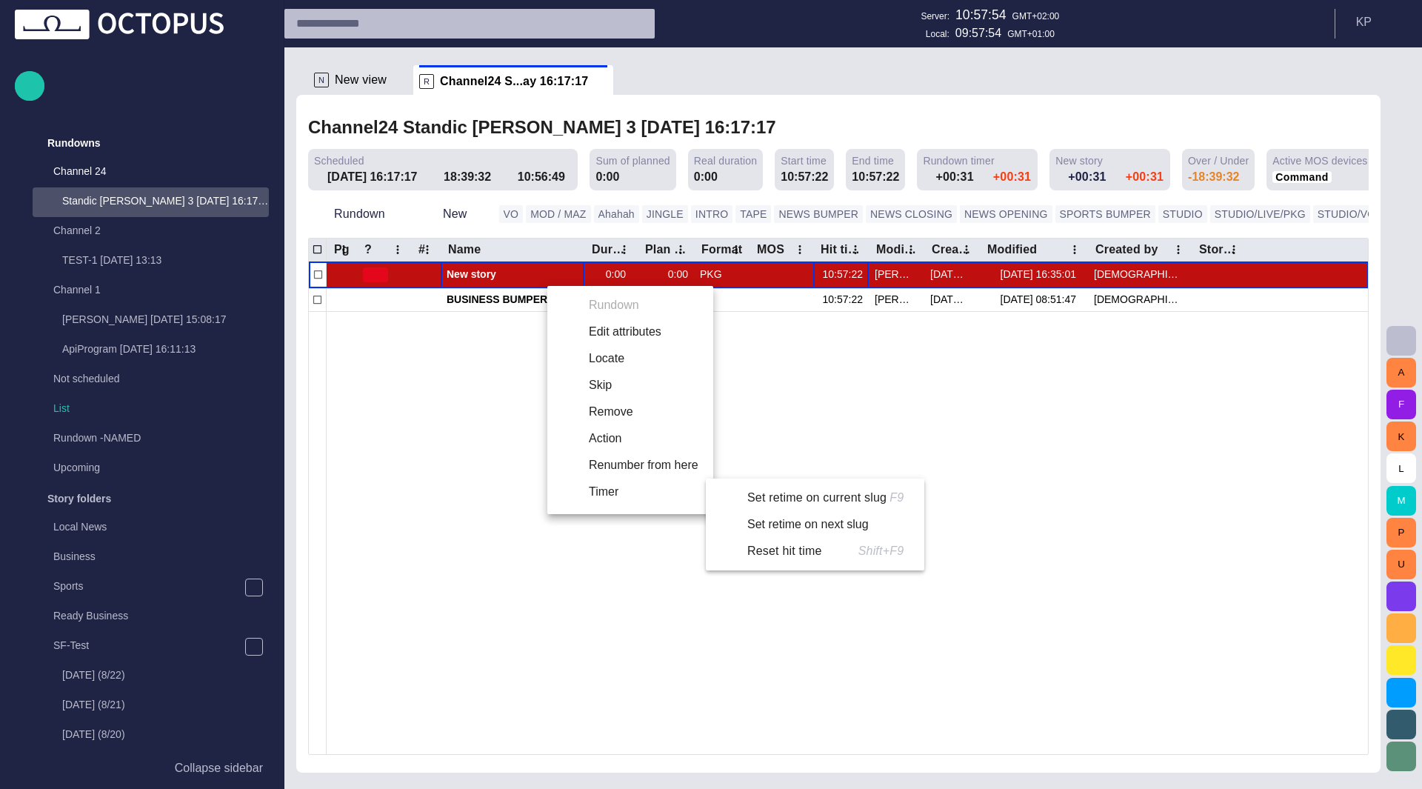
click at [781, 550] on li "Reset hit time Shift+F9" at bounding box center [812, 551] width 213 height 27
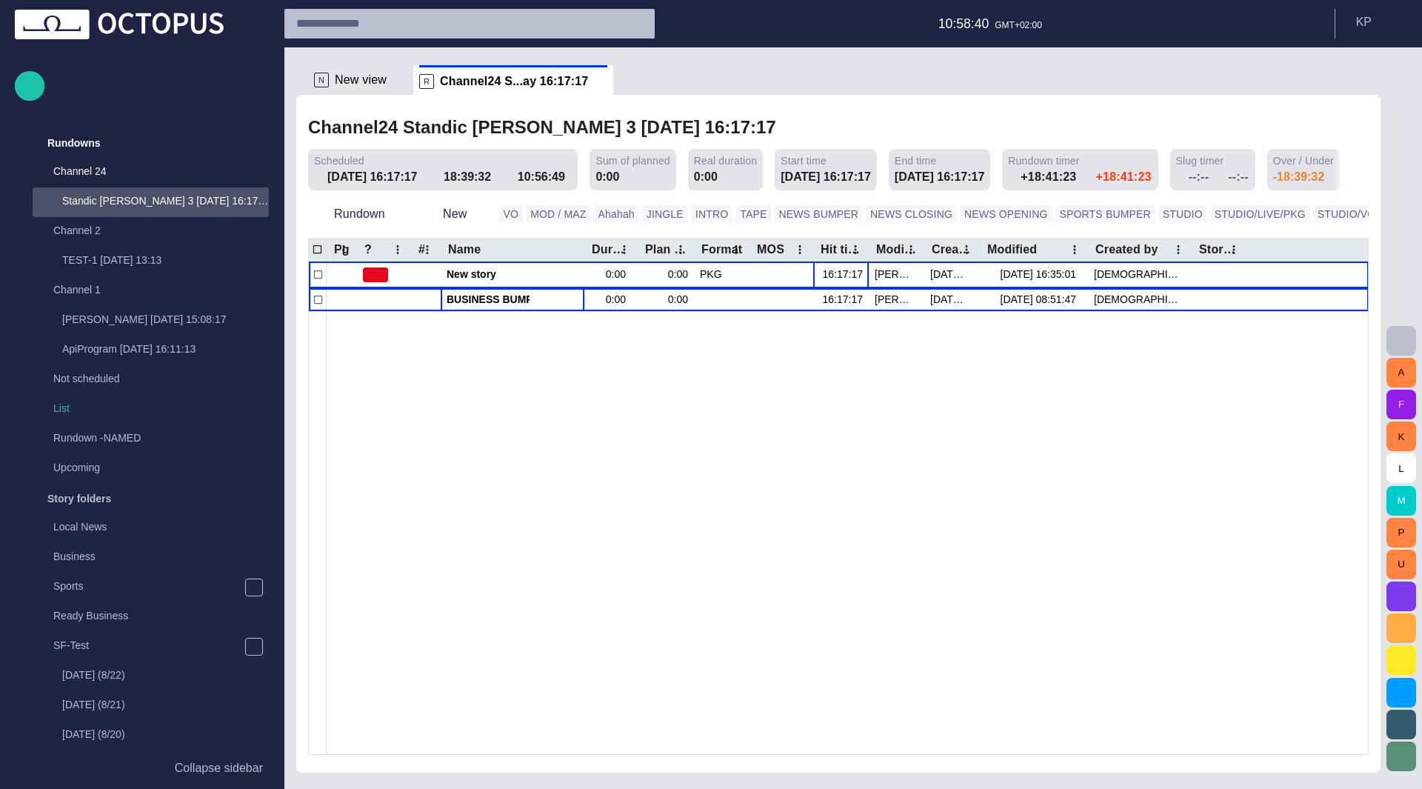
click at [574, 673] on div at bounding box center [848, 532] width 1042 height 443
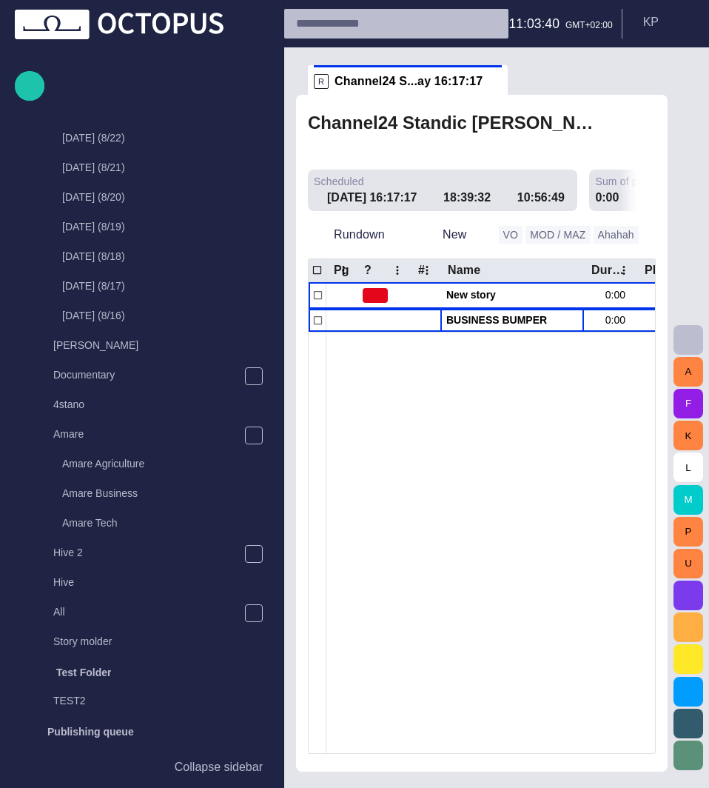
scroll to position [539, 0]
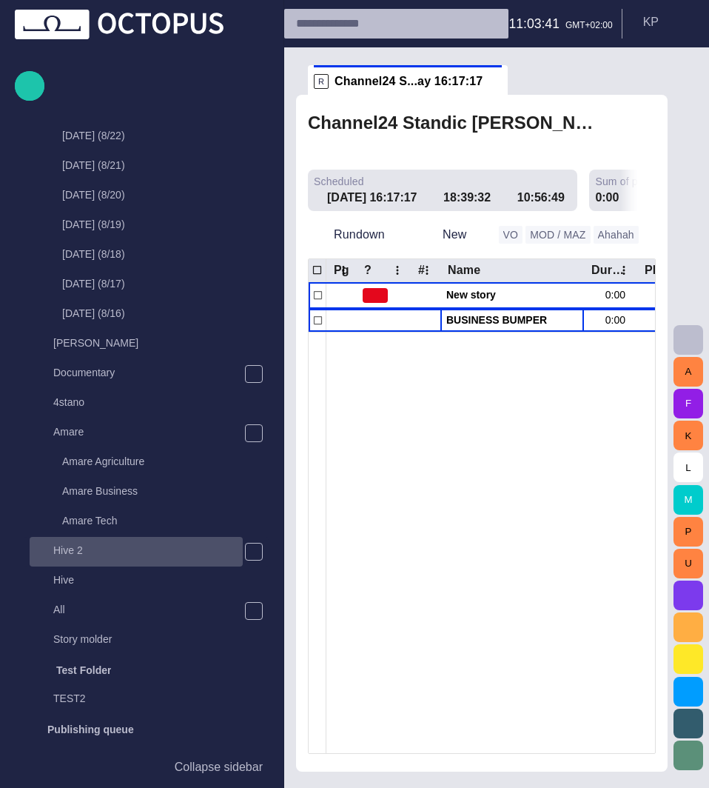
click at [110, 552] on p "Hive 2" at bounding box center [148, 550] width 190 height 15
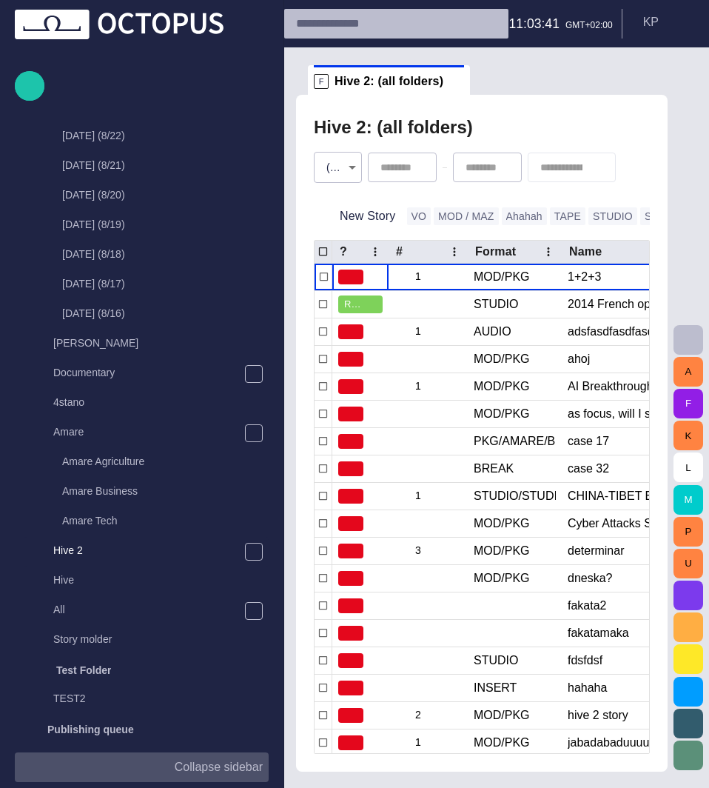
scroll to position [355, 0]
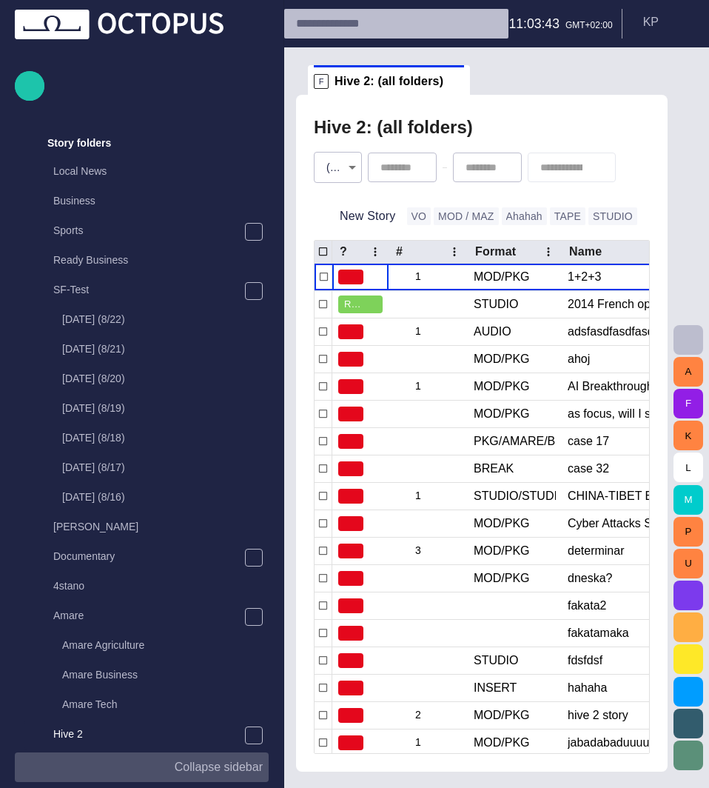
click at [227, 768] on p "Collapse sidebar" at bounding box center [219, 767] width 88 height 18
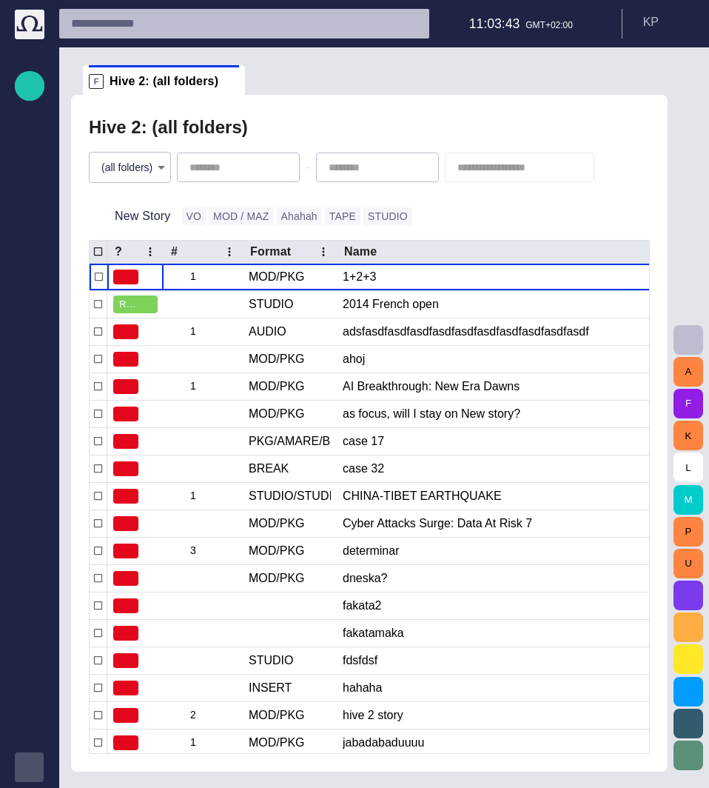
scroll to position [0, 0]
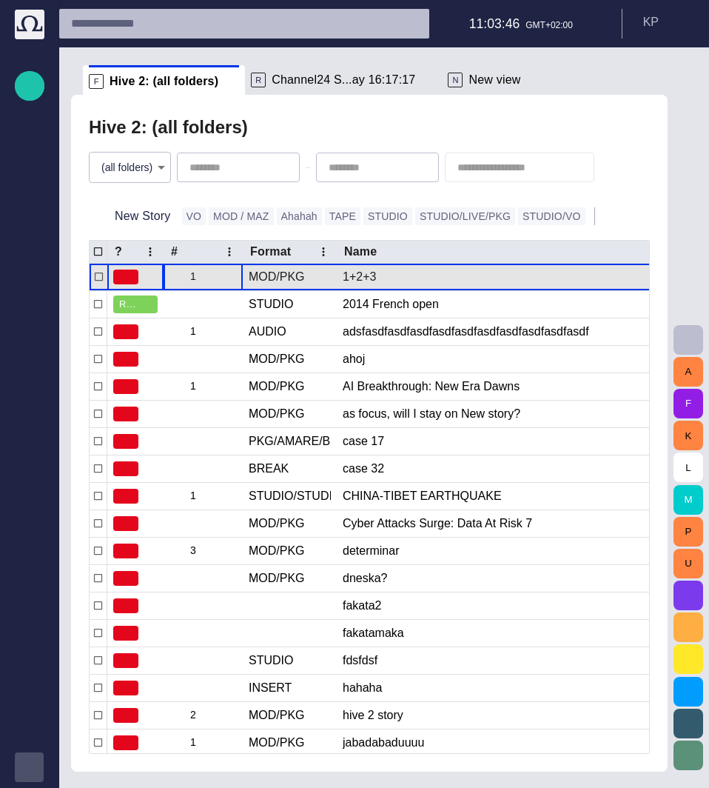
click at [235, 272] on span "button" at bounding box center [233, 277] width 12 height 12
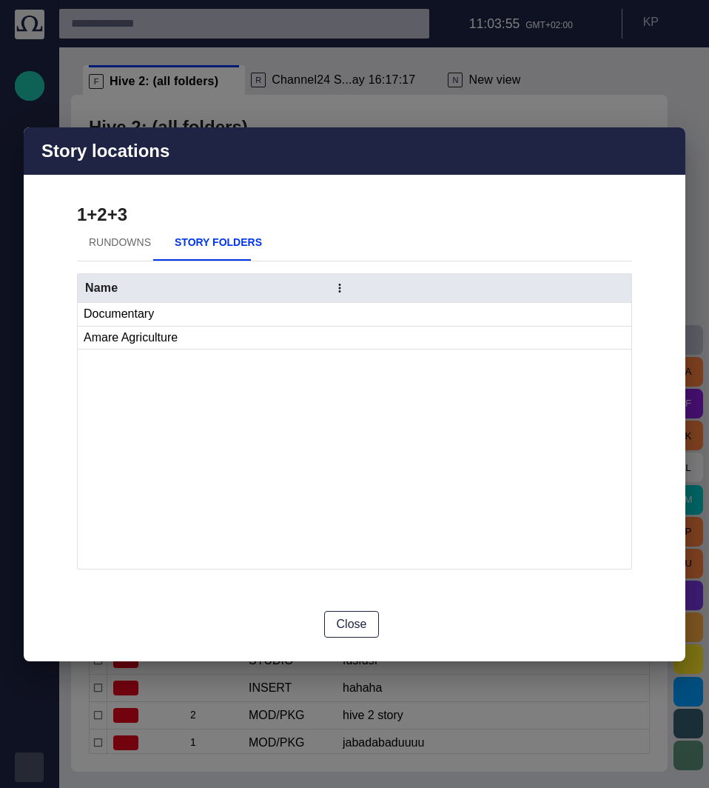
click at [121, 244] on button "Rundowns" at bounding box center [120, 243] width 86 height 36
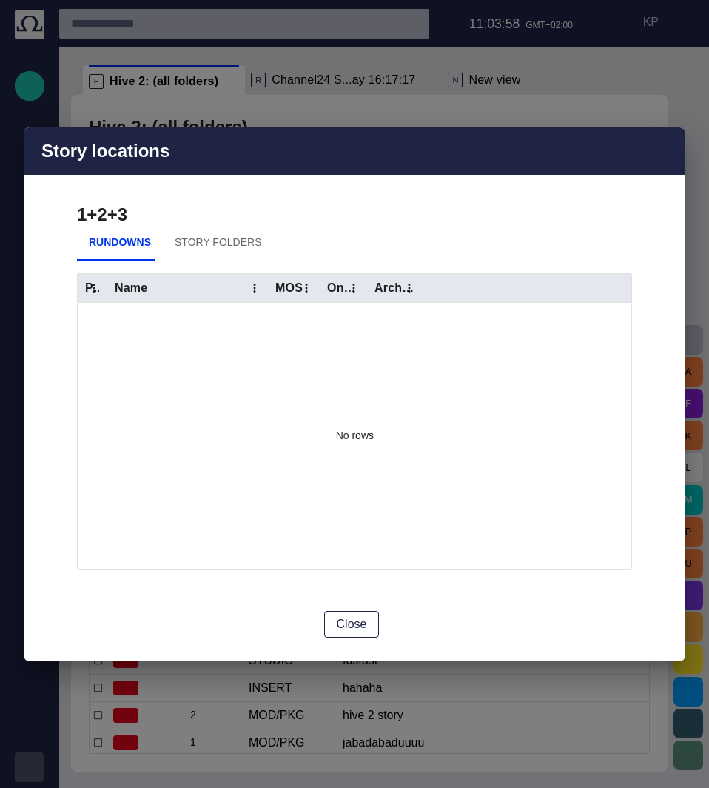
click at [213, 238] on button "Story Folders" at bounding box center [218, 243] width 110 height 36
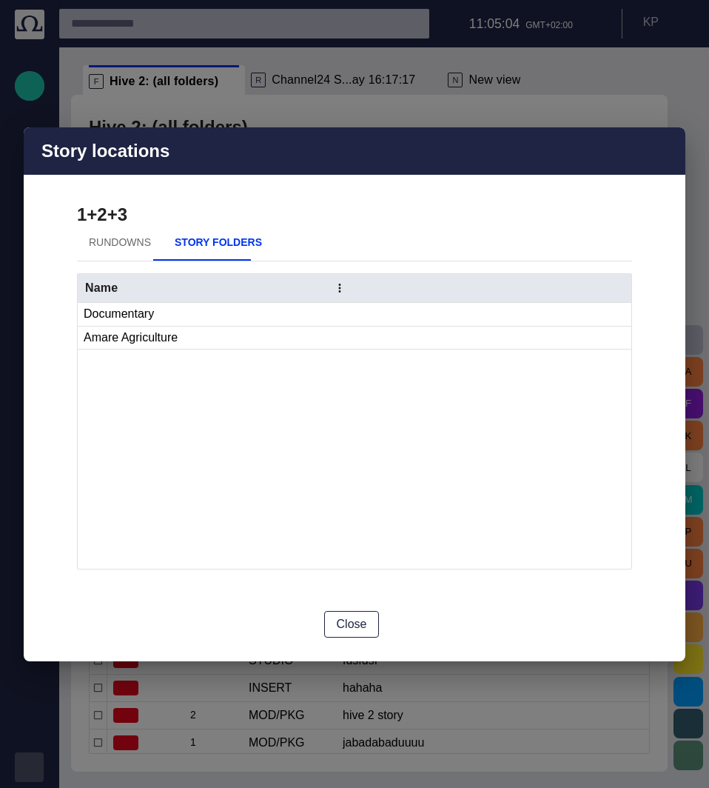
click at [661, 159] on span "button" at bounding box center [665, 151] width 18 height 18
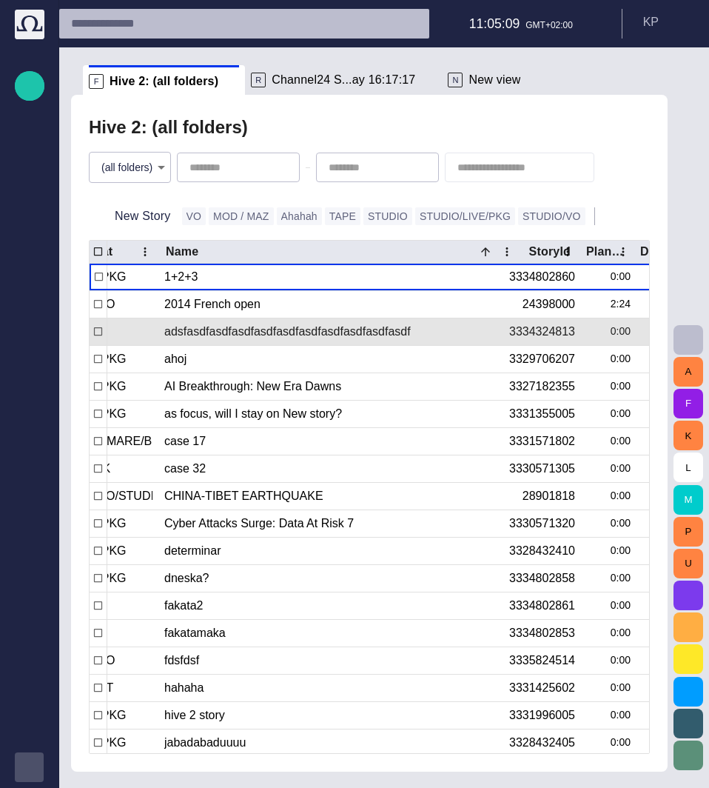
scroll to position [0, 179]
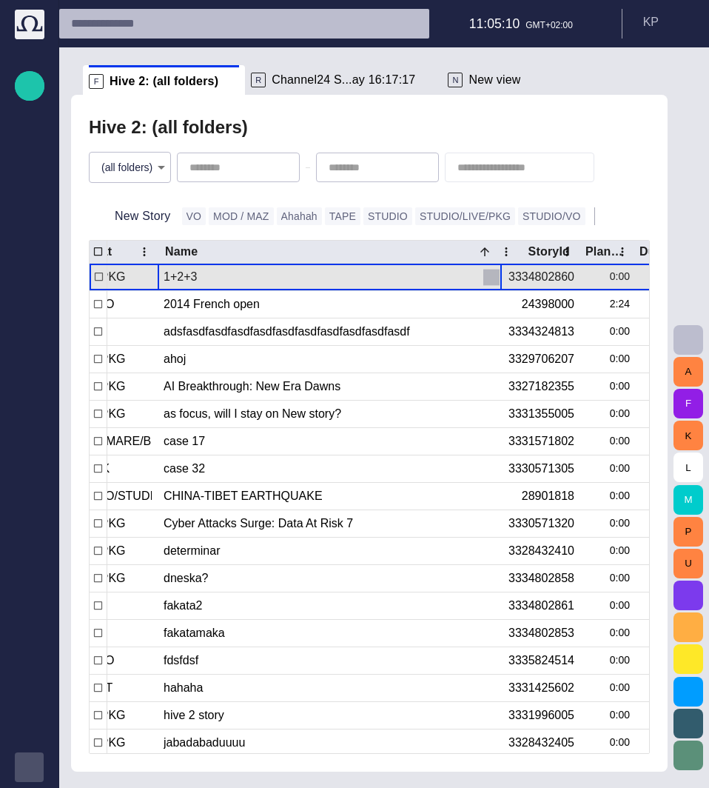
click at [489, 278] on span "button" at bounding box center [491, 277] width 15 height 15
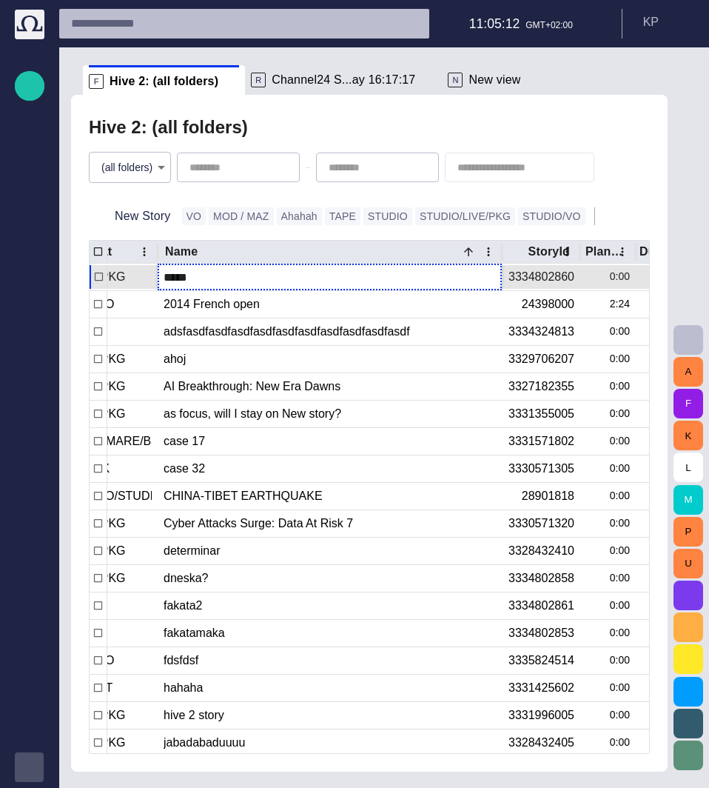
click at [441, 242] on div "Name" at bounding box center [331, 252] width 333 height 22
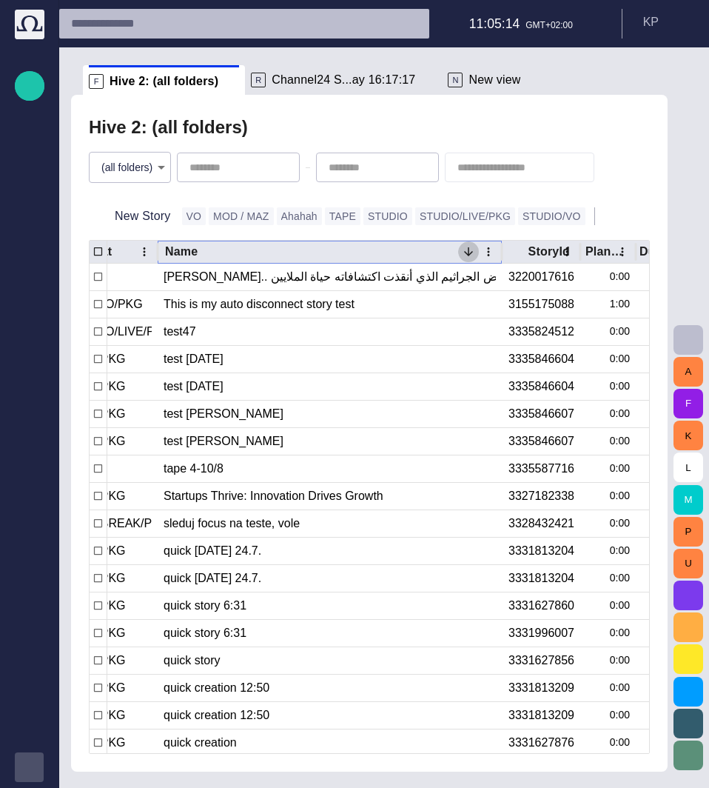
click at [477, 251] on button "Sort" at bounding box center [468, 251] width 21 height 21
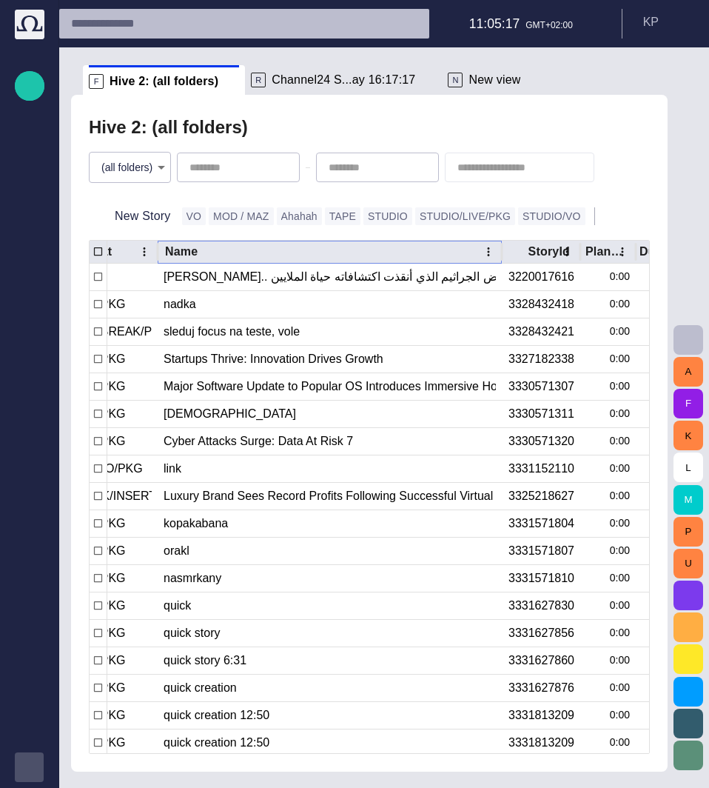
click at [467, 252] on icon "Sort" at bounding box center [468, 251] width 13 height 13
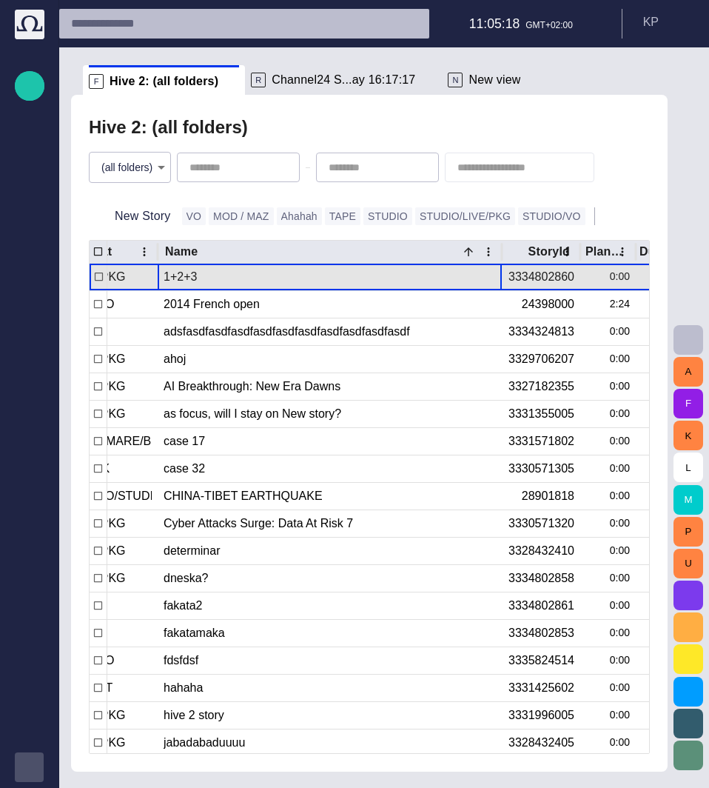
click at [474, 278] on span "button" at bounding box center [474, 277] width 15 height 15
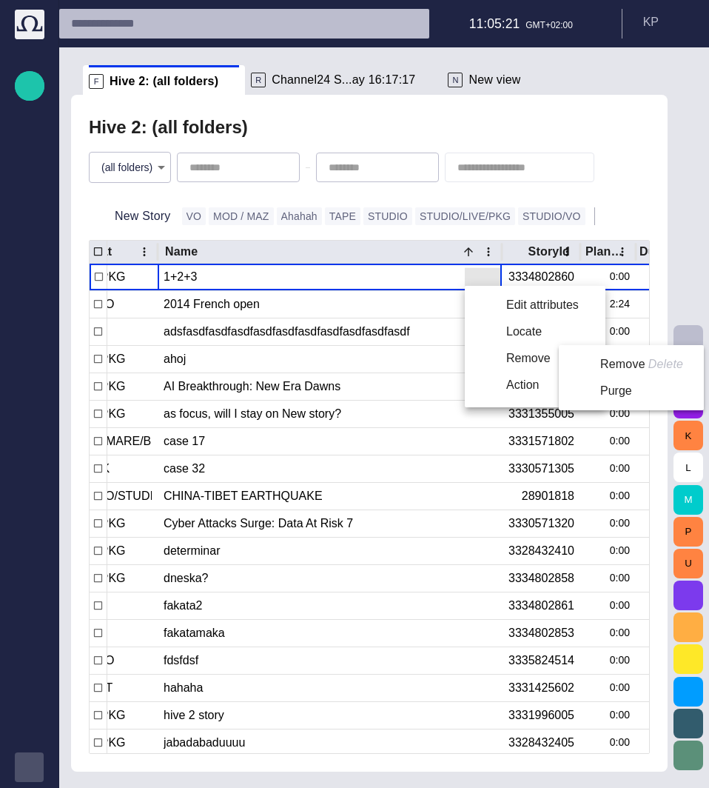
click at [601, 363] on li "Remove Delete" at bounding box center [628, 364] width 139 height 27
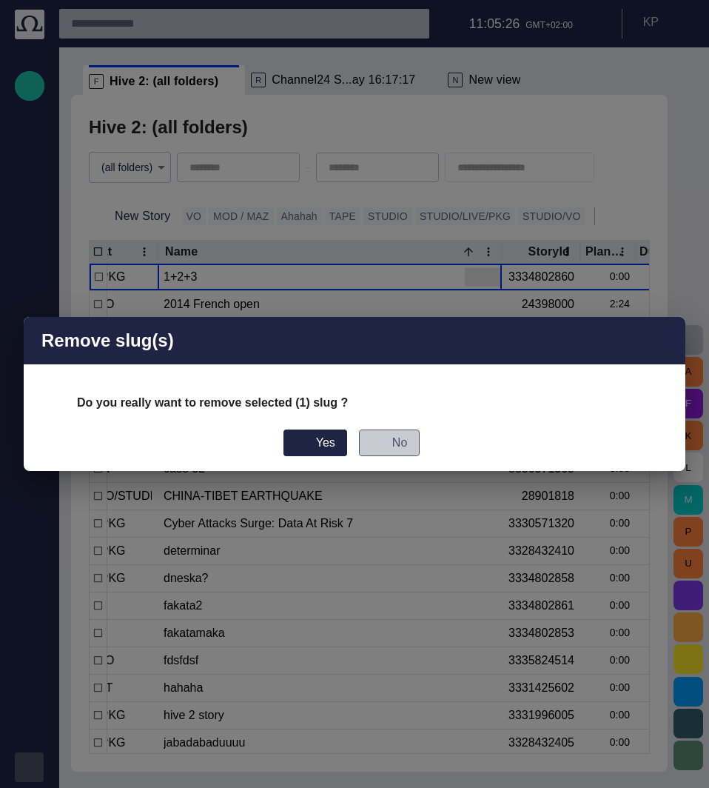
click at [410, 438] on button "No" at bounding box center [389, 443] width 61 height 27
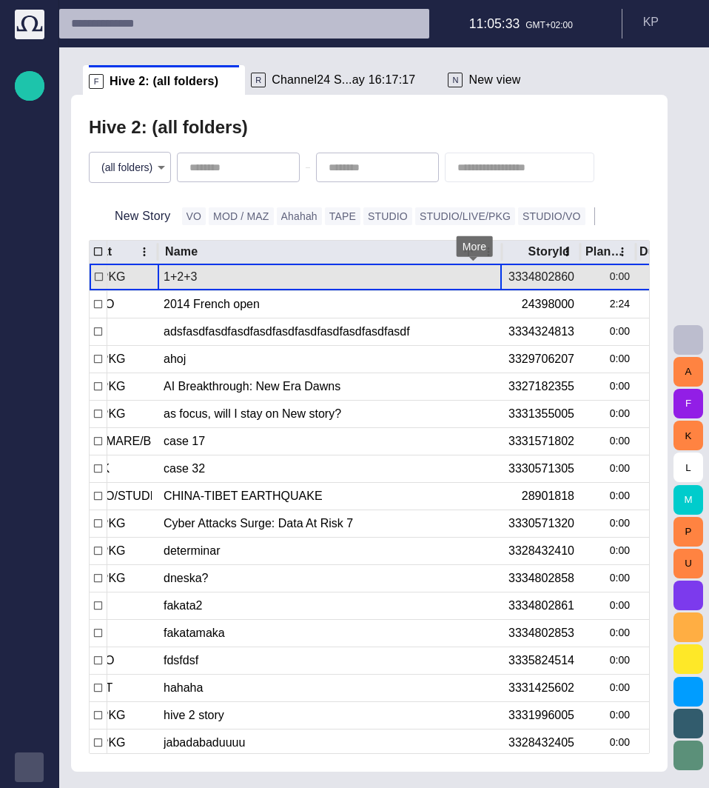
click at [477, 279] on span "button" at bounding box center [474, 277] width 15 height 15
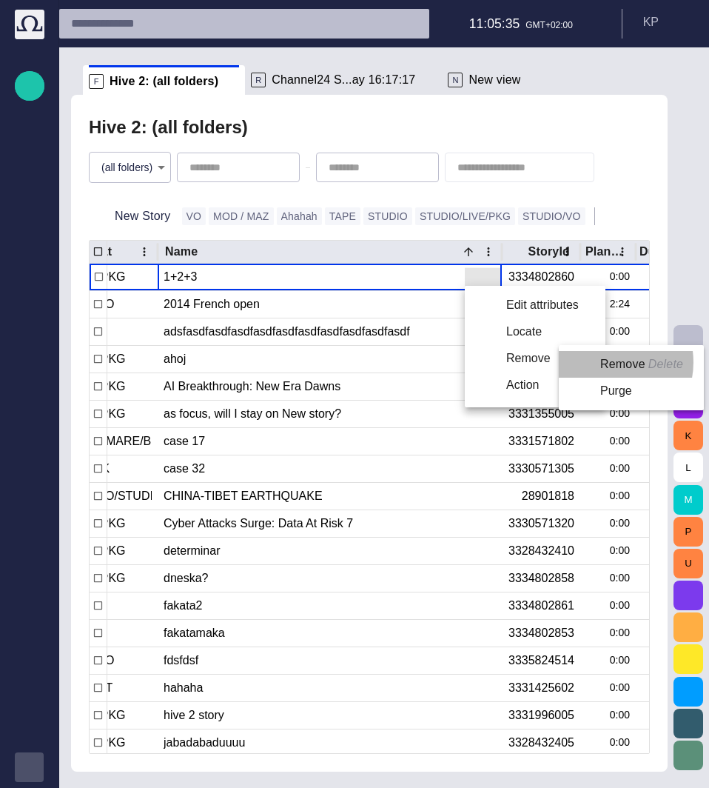
click at [606, 362] on li "Remove Delete" at bounding box center [628, 364] width 139 height 27
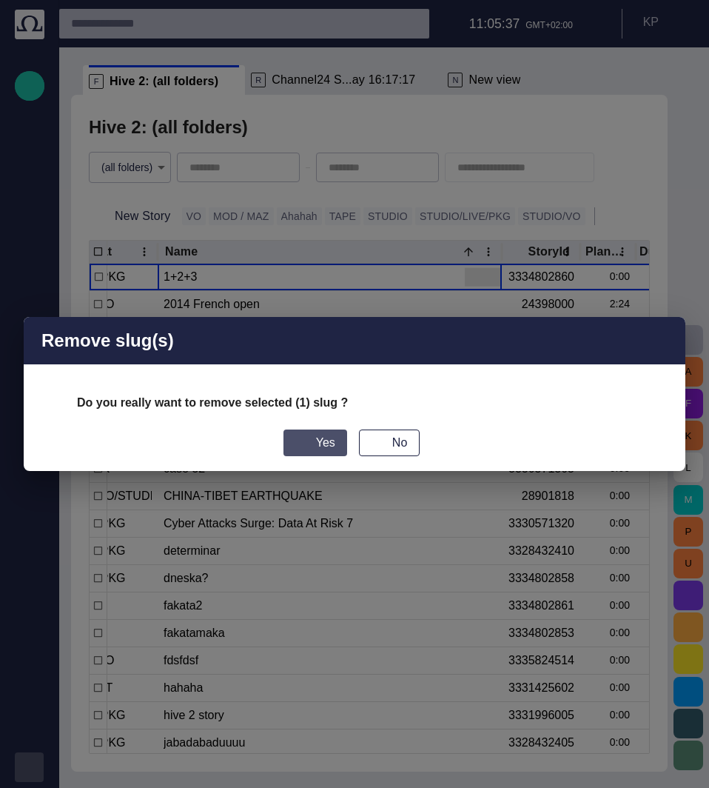
click at [304, 447] on span "button" at bounding box center [299, 443] width 12 height 12
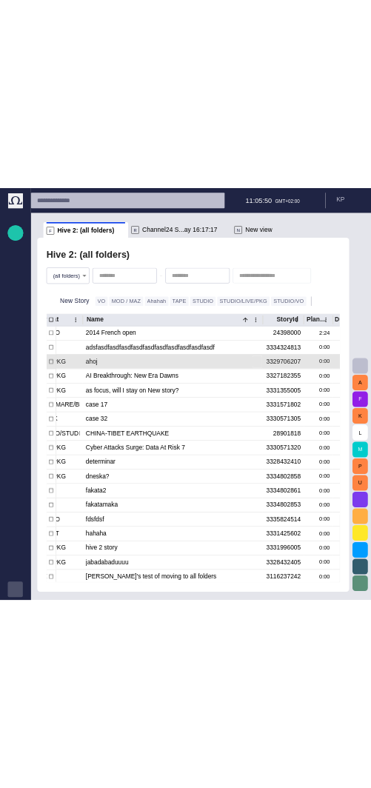
scroll to position [0, 0]
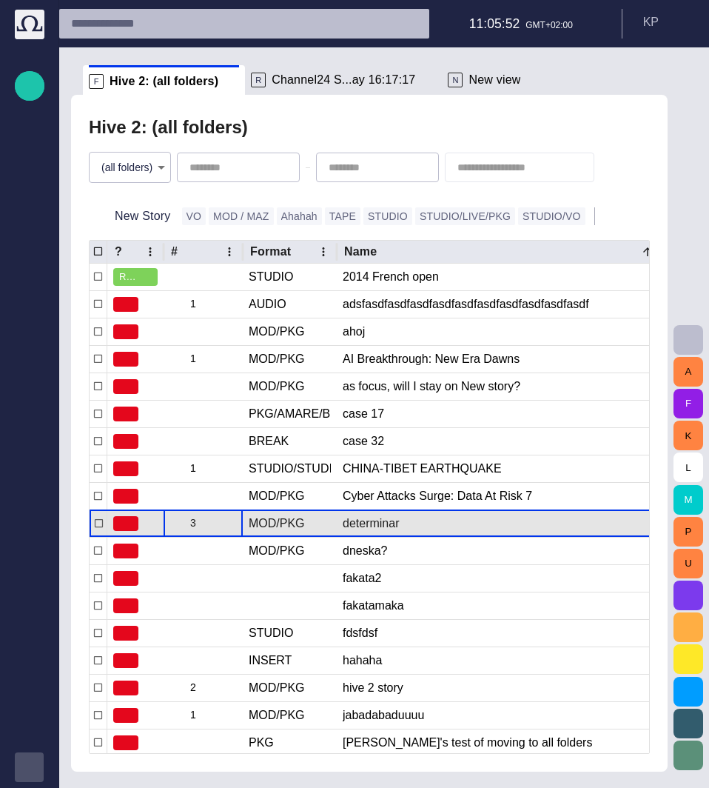
click at [228, 518] on span "button" at bounding box center [233, 524] width 12 height 12
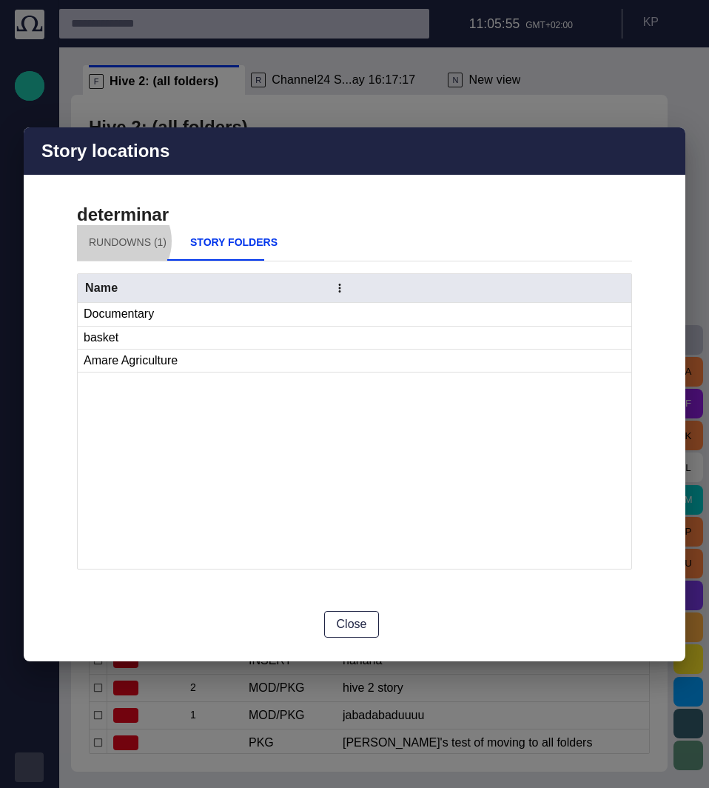
click at [119, 241] on button "Rundowns (1)" at bounding box center [127, 243] width 101 height 36
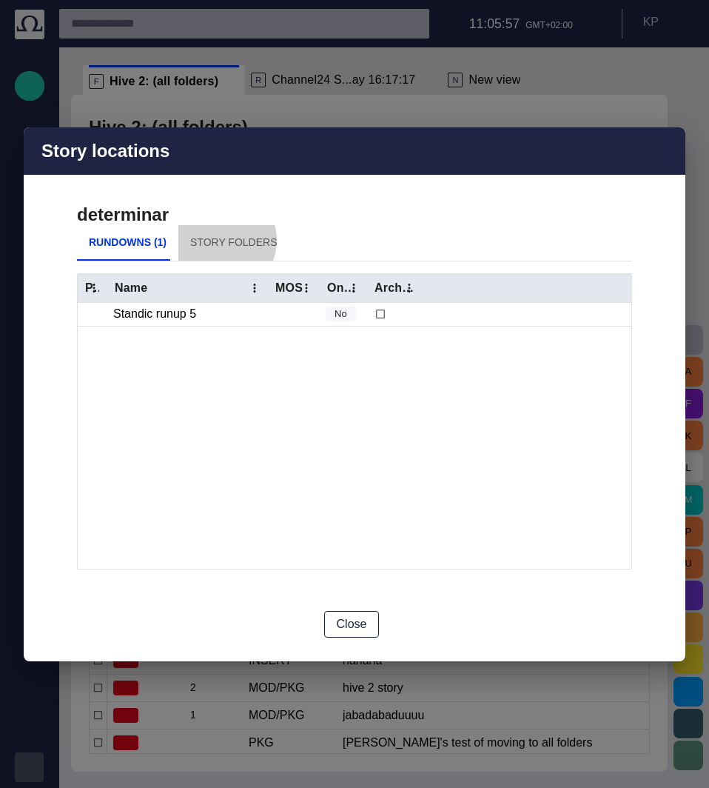
click at [213, 241] on button "Story Folders" at bounding box center [233, 243] width 110 height 36
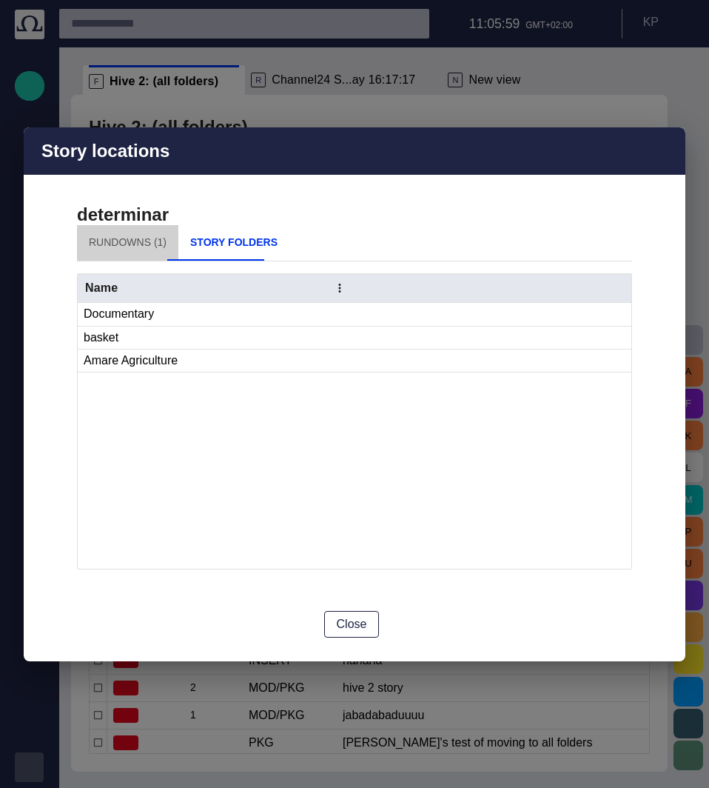
click at [130, 243] on button "Rundowns (1)" at bounding box center [127, 243] width 101 height 36
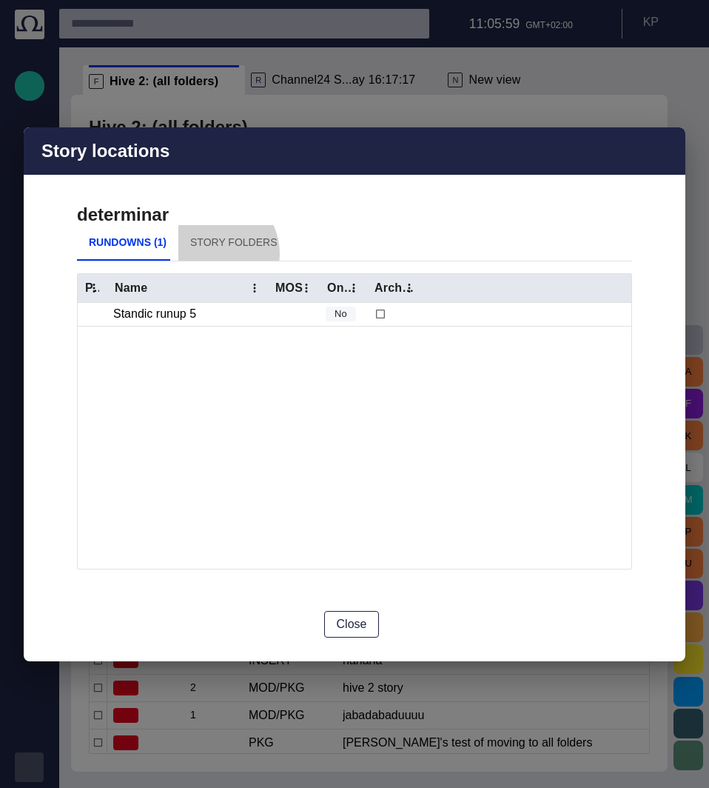
click at [206, 253] on button "Story Folders" at bounding box center [233, 243] width 110 height 36
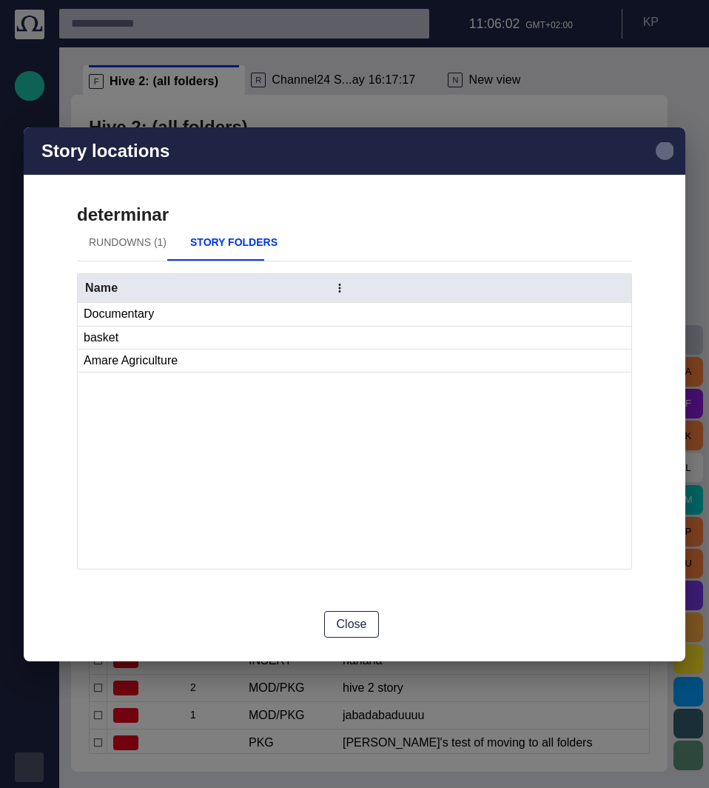
click at [664, 154] on span "button" at bounding box center [665, 151] width 18 height 18
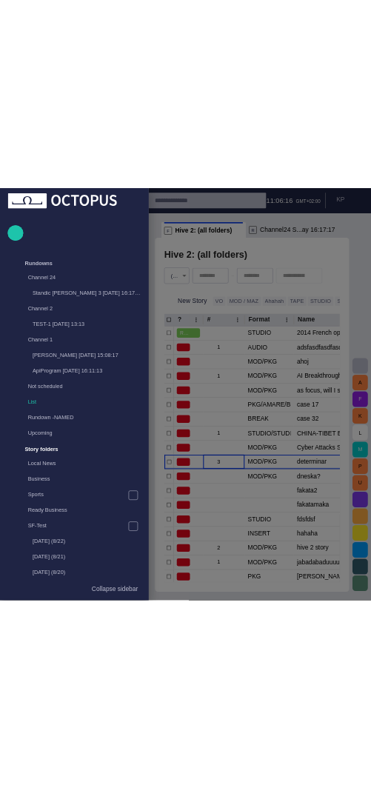
scroll to position [355, 0]
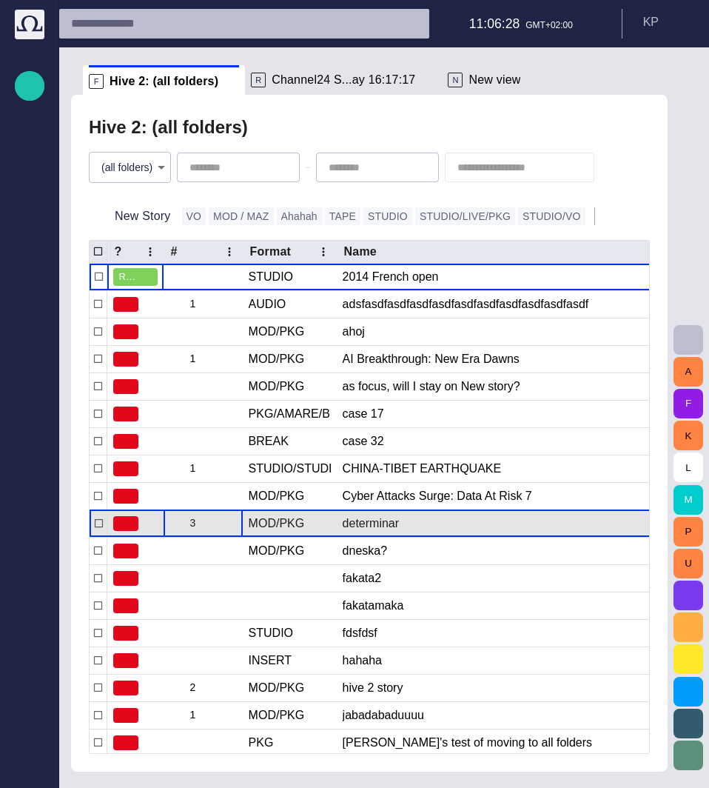
click at [229, 521] on span "button" at bounding box center [233, 524] width 12 height 12
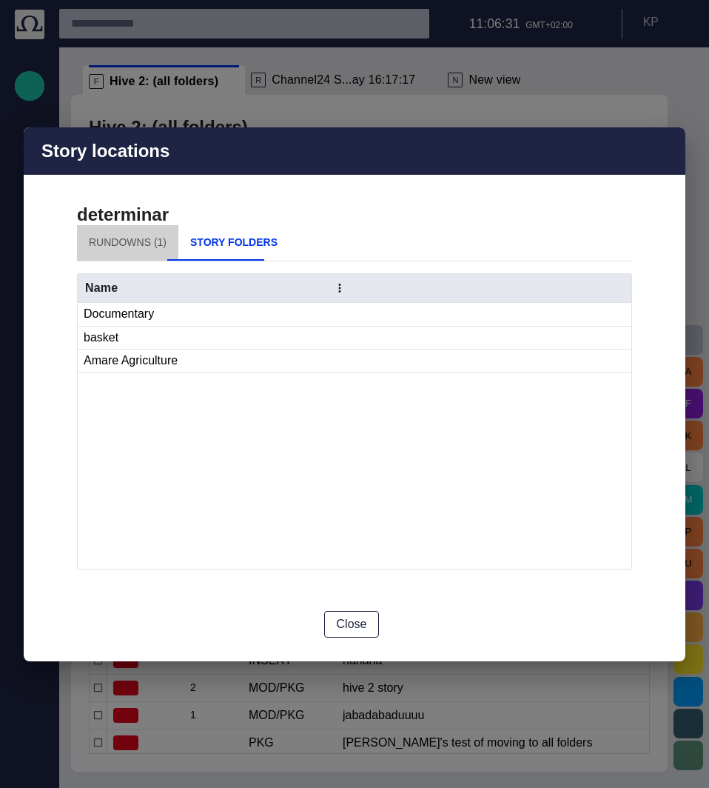
click at [134, 241] on button "Rundowns (1)" at bounding box center [127, 243] width 101 height 36
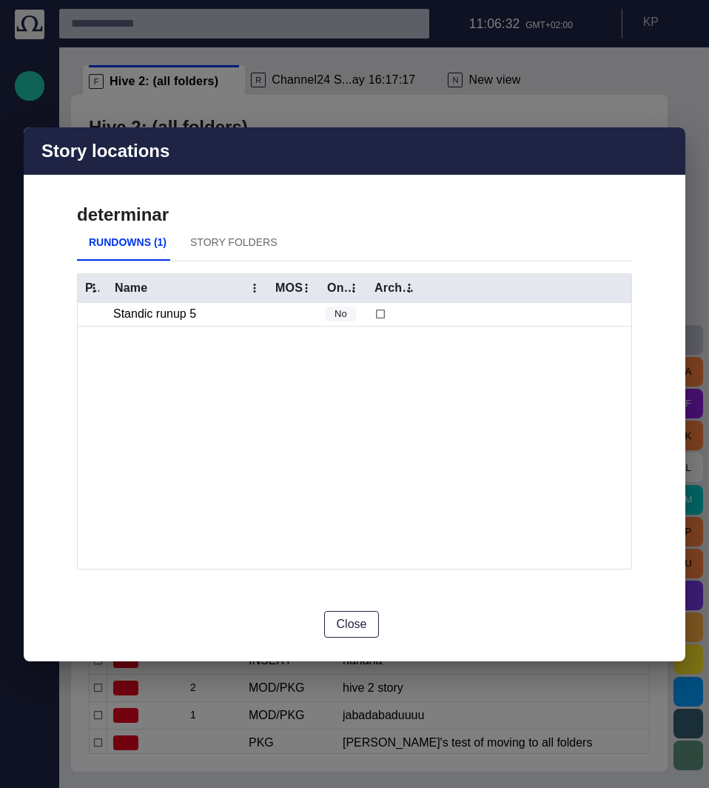
click at [213, 244] on button "Story Folders" at bounding box center [233, 243] width 110 height 36
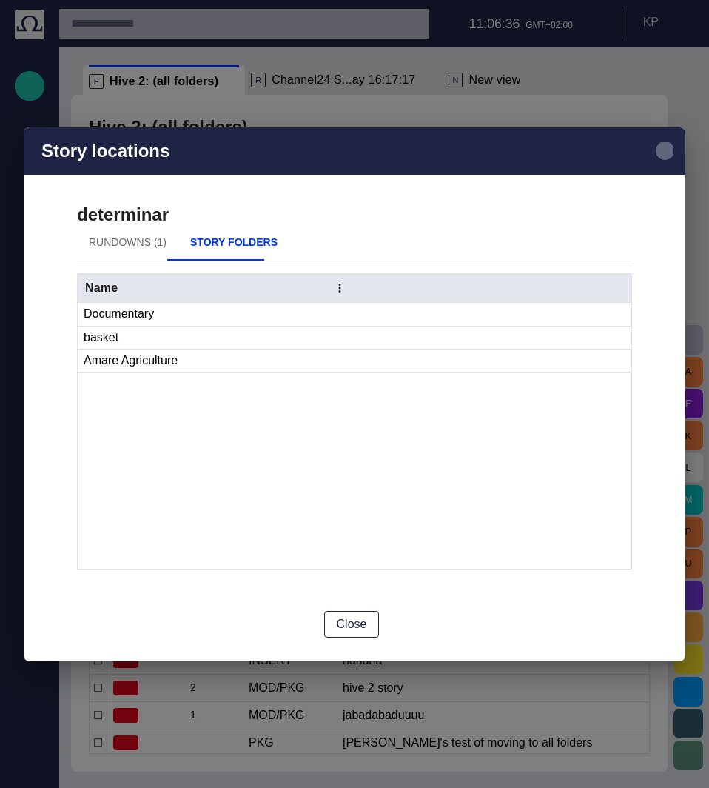
click at [370, 152] on span "button" at bounding box center [665, 151] width 18 height 18
